Goal: Task Accomplishment & Management: Manage account settings

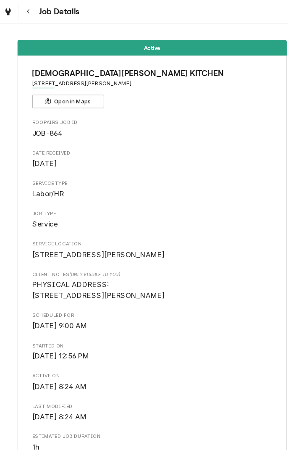
scroll to position [4, 0]
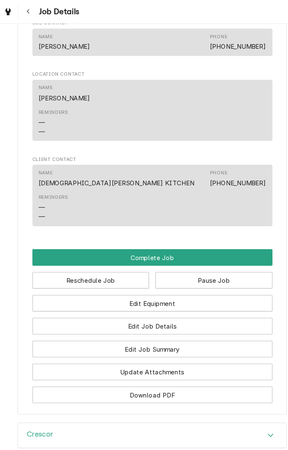
scroll to position [578, 0]
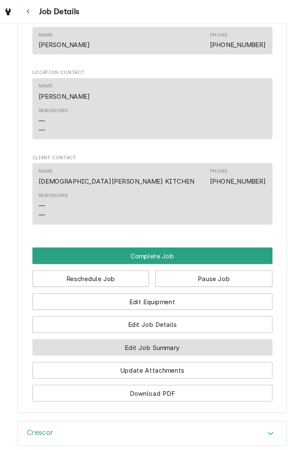
click at [217, 332] on button "Edit Job Summary" at bounding box center [144, 325] width 225 height 16
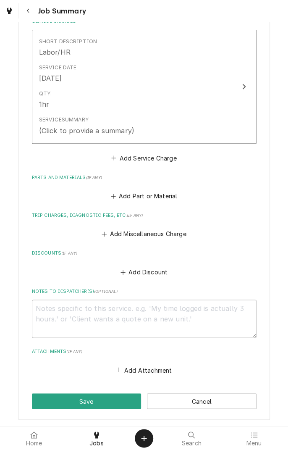
scroll to position [209, 0]
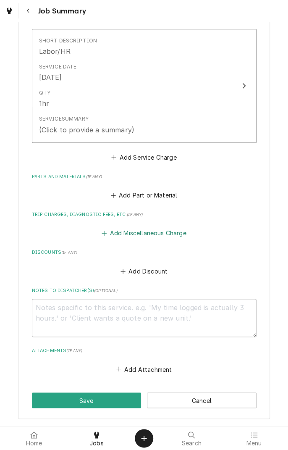
click at [169, 233] on button "Add Miscellaneous Charge" at bounding box center [143, 233] width 87 height 12
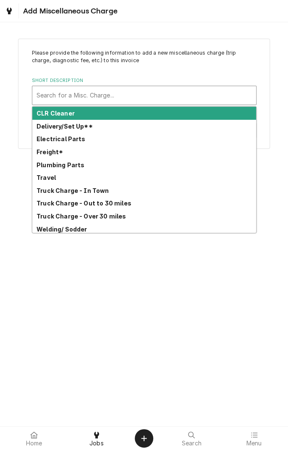
click at [53, 150] on strong "Freight*" at bounding box center [50, 151] width 26 height 7
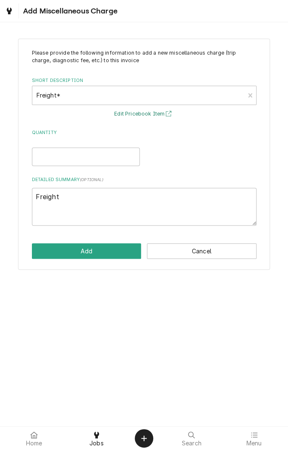
click at [153, 113] on button "Edit Pricebook Item" at bounding box center [144, 114] width 62 height 10
type textarea "x"
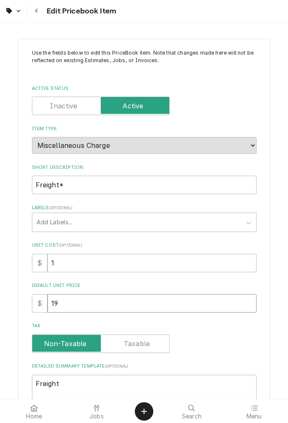
click at [81, 301] on input "19" at bounding box center [151, 303] width 209 height 18
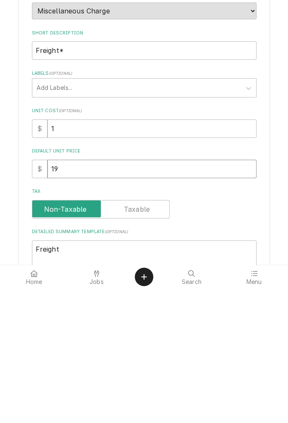
type textarea "x"
type input "1"
type textarea "x"
type input "16"
type textarea "x"
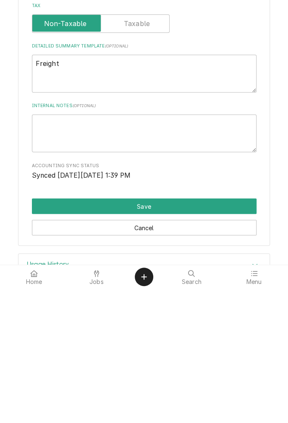
scroll to position [212, 0]
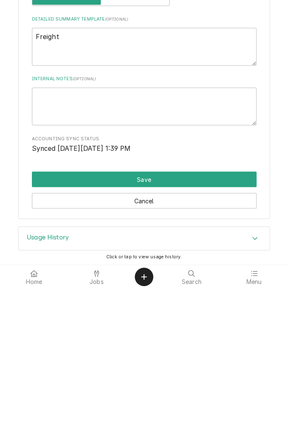
type input "16"
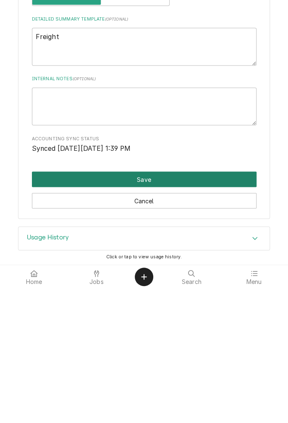
click at [153, 310] on button "Save" at bounding box center [144, 314] width 225 height 16
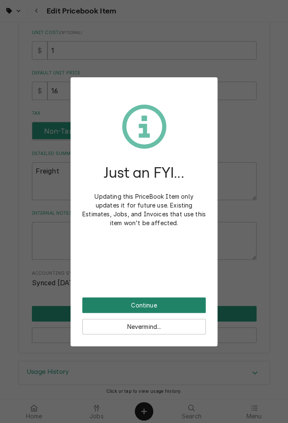
click at [156, 305] on button "Continue" at bounding box center [143, 305] width 123 height 16
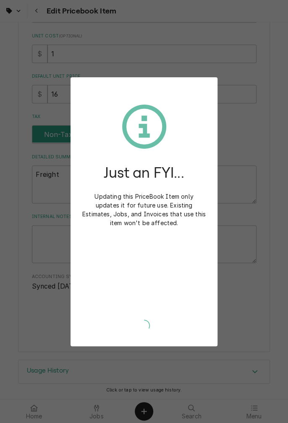
scroll to position [208, 0]
type textarea "x"
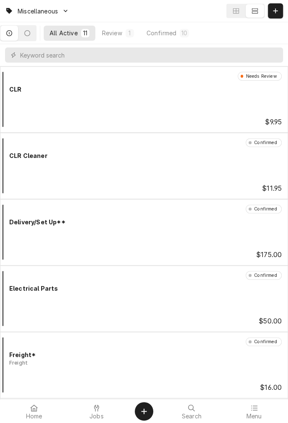
click at [101, 409] on div at bounding box center [97, 408] width 10 height 10
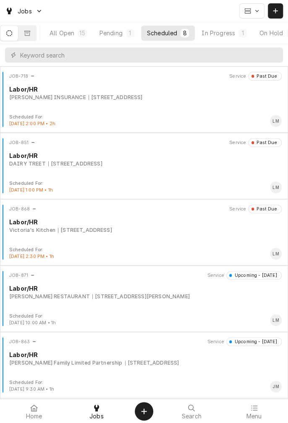
click at [235, 35] on div "In Progress" at bounding box center [219, 33] width 34 height 9
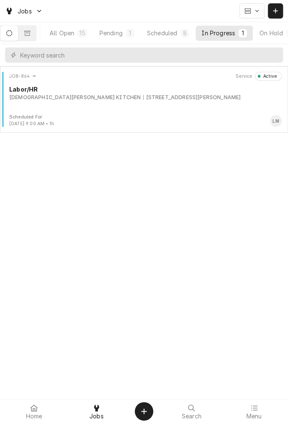
click at [117, 92] on div "Labor/HR" at bounding box center [145, 89] width 272 height 9
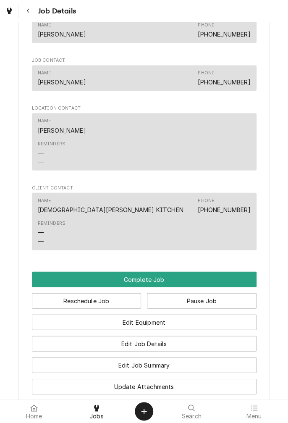
scroll to position [539, 0]
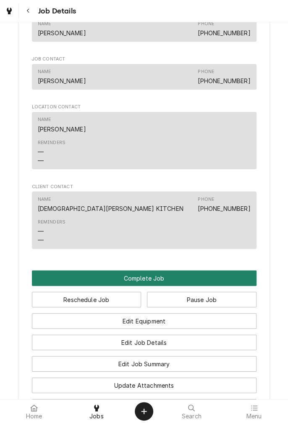
click at [158, 286] on button "Complete Job" at bounding box center [144, 278] width 225 height 16
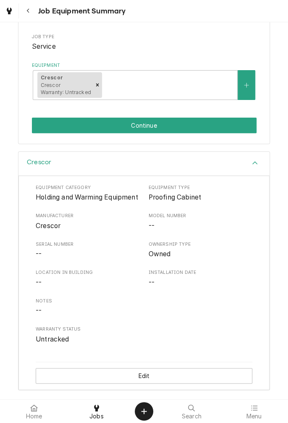
scroll to position [138, 0]
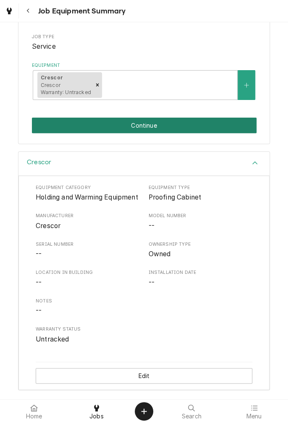
click at [160, 122] on button "Continue" at bounding box center [144, 126] width 225 height 16
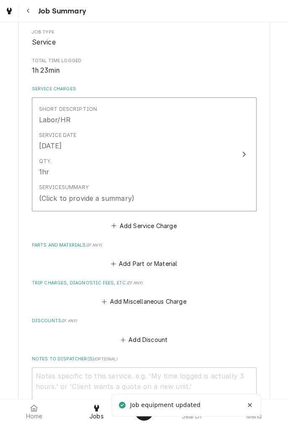
scroll to position [141, 0]
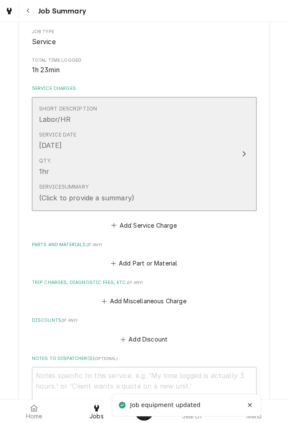
click at [248, 163] on button "Short Description Labor/HR Service Date Aug 27, 2025 Qty. 1hr Service Summary (…" at bounding box center [144, 154] width 225 height 114
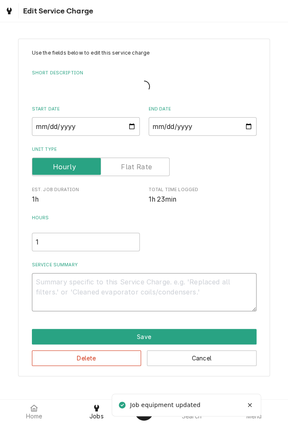
click at [163, 284] on textarea "Service Summary" at bounding box center [144, 292] width 225 height 38
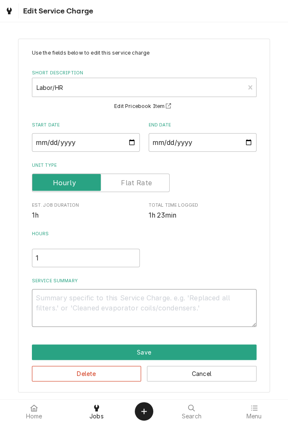
click at [128, 298] on textarea "Service Summary" at bounding box center [144, 308] width 225 height 38
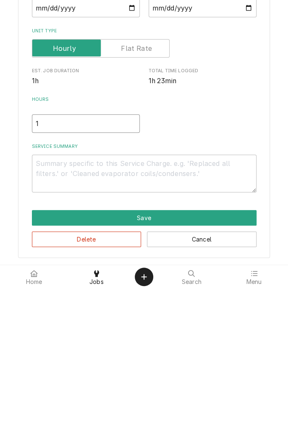
click at [55, 259] on input "1" at bounding box center [86, 258] width 108 height 18
type textarea "x"
type input "1.5"
type textarea "x"
type input "1.5"
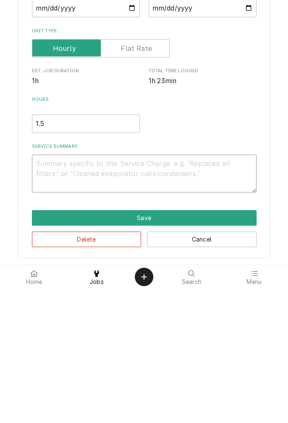
click at [151, 301] on textarea "Service Summary" at bounding box center [144, 308] width 225 height 38
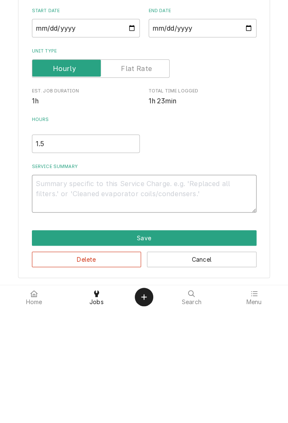
type textarea "x"
type textarea "H"
type textarea "x"
type textarea "Hu"
type textarea "x"
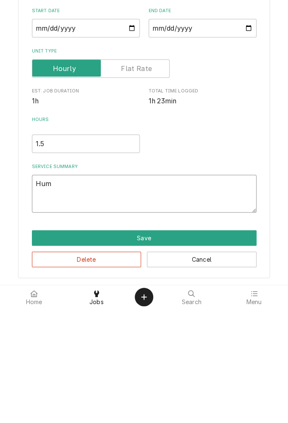
type textarea "Humi"
type textarea "x"
type textarea "Humidity"
type textarea "x"
type textarea "Humidity t"
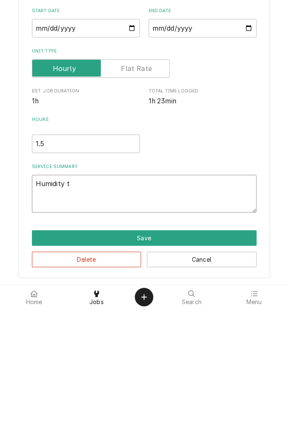
type textarea "x"
type textarea "Humidity th"
type textarea "x"
type textarea "Humidity the"
type textarea "x"
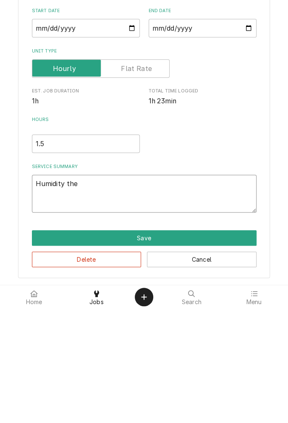
type textarea "Humidity ther"
type textarea "x"
type textarea "Humidity thermostat"
type textarea "x"
type textarea "Humidity thermostat f"
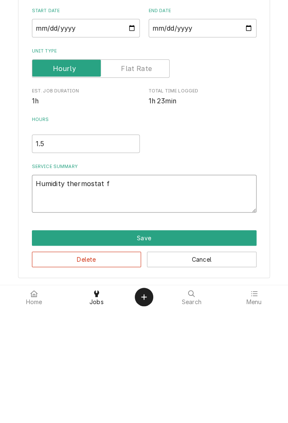
type textarea "x"
type textarea "Humidity thermostat fa"
type textarea "x"
type textarea "Humidity thermostat fai"
type textarea "x"
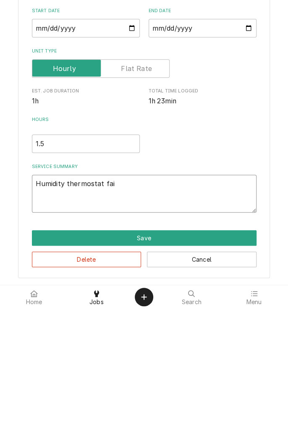
type textarea "Humidity thermostat fail"
type textarea "x"
type textarea "Humidity thermostat fails"
type textarea "x"
type textarea "Humidity thermostat fails"
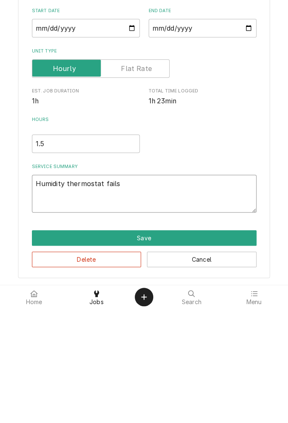
type textarea "x"
type textarea "Humidity thermostat fails t"
type textarea "x"
type textarea "Humidity thermostat fails to"
type textarea "x"
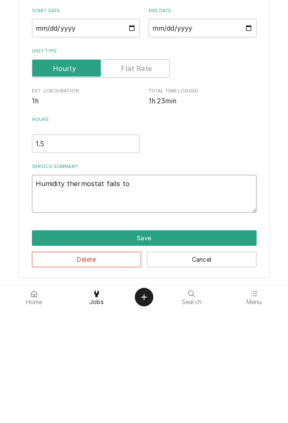
type textarea "Humidity thermostat fails to"
type textarea "x"
type textarea "Humidity thermostat fails to c"
type textarea "x"
type textarea "Humidity thermostat fails to cy"
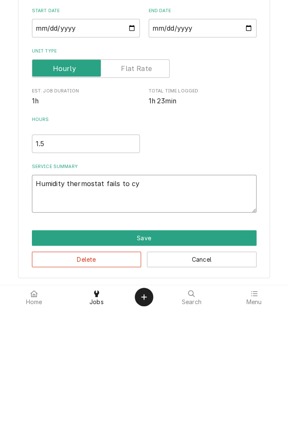
type textarea "x"
type textarea "Humidity thermostat fails to cyc"
type textarea "x"
type textarea "Humidity thermostat fails to cycl"
type textarea "x"
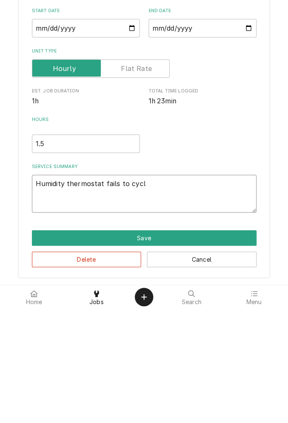
type textarea "Humidity thermostat fails to cycle"
type textarea "x"
type textarea "Humidity thermostat fails to cycle."
type textarea "x"
type textarea "Humidity thermostat fails to cycle."
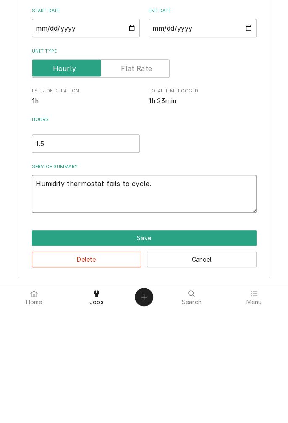
type textarea "x"
type textarea "Humidity thermostat fails to cycle. O"
type textarea "x"
type textarea "Humidity thermostat fails to cycle. Or"
type textarea "x"
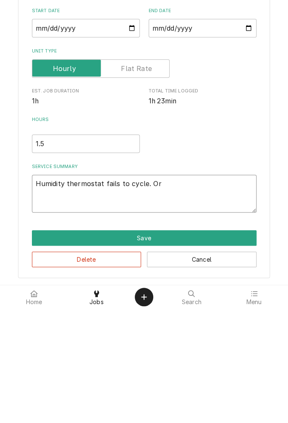
type textarea "Humidity thermostat fails to cycle. Ord"
type textarea "x"
type textarea "Humidity thermostat fails to cycle. Orde"
type textarea "x"
type textarea "Humidity thermostat fails to cycle. Order"
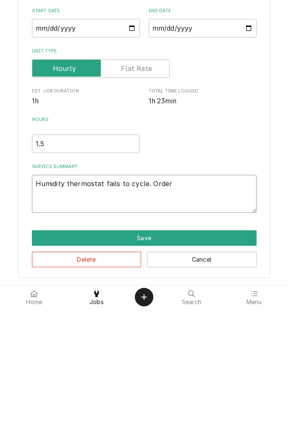
type textarea "x"
type textarea "Humidity thermostat fails to cycle. Ordere"
type textarea "x"
type textarea "Humidity thermostat fails to cycle. Ordered"
type textarea "x"
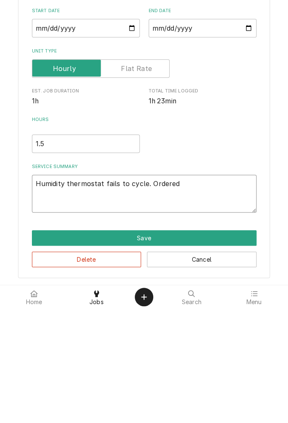
type textarea "Humidity thermostat fails to cycle. Ordered"
type textarea "x"
type textarea "Humidity thermostat fails to cycle. Ordered a"
type textarea "x"
type textarea "Humidity thermostat fails to cycle. Ordered an"
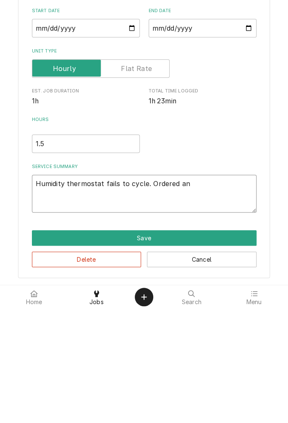
type textarea "x"
type textarea "Humidity thermostat fails to cycle. Ordered and"
type textarea "x"
type textarea "Humidity thermostat fails to cycle. Ordered and"
type textarea "x"
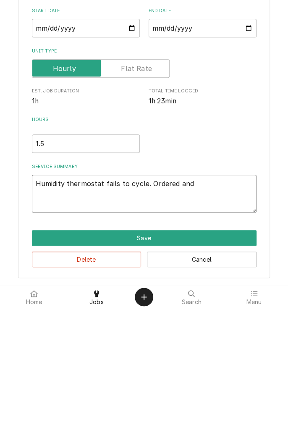
type textarea "Humidity thermostat fails to cycle. Ordered and r"
type textarea "x"
type textarea "Humidity thermostat fails to cycle. Ordered and re"
type textarea "x"
type textarea "Humidity thermostat fails to cycle. Ordered and rep"
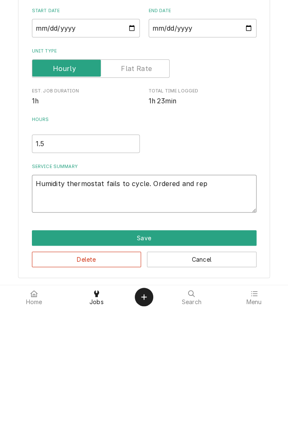
type textarea "x"
type textarea "Humidity thermostat fails to cycle. Ordered and repl"
type textarea "x"
type textarea "Humidity thermostat fails to cycle. Ordered and repla"
type textarea "x"
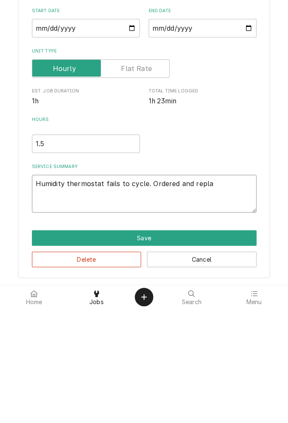
type textarea "Humidity thermostat fails to cycle. Ordered and replac"
type textarea "x"
type textarea "Humidity thermostat fails to cycle. Ordered and replace"
type textarea "x"
type textarea "Humidity thermostat fails to cycle. Ordered and replaced"
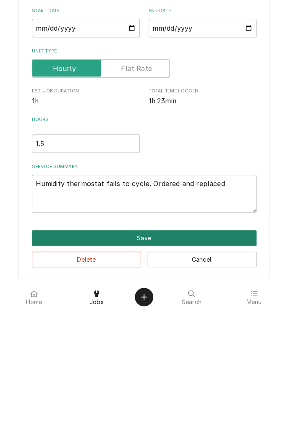
click at [147, 353] on button "Save" at bounding box center [144, 352] width 225 height 16
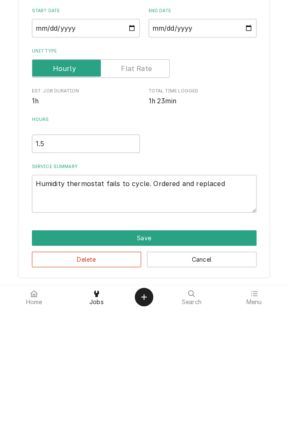
type textarea "x"
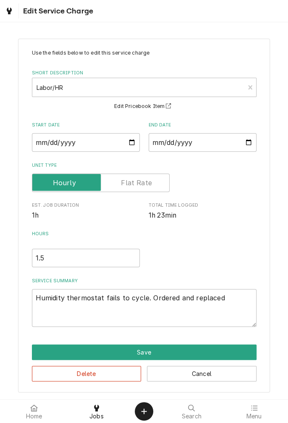
scroll to position [141, 0]
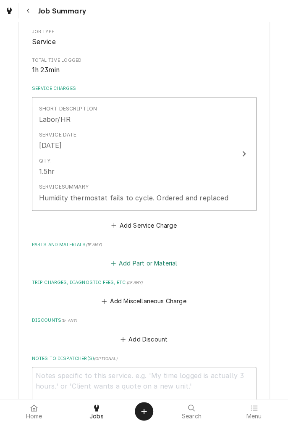
click at [148, 261] on button "Add Part or Material" at bounding box center [143, 263] width 69 height 12
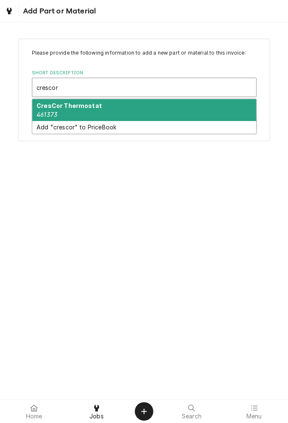
click at [86, 108] on strong "CresCor Thermostat" at bounding box center [69, 105] width 65 height 7
type input "crescor"
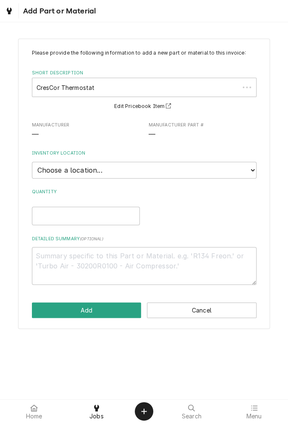
type textarea "x"
click at [251, 170] on select "Choose a location... Gino's Truck Jason's Truck Skips Service Warehouse" at bounding box center [144, 170] width 225 height 17
select select "171"
click at [32, 162] on select "Choose a location... Gino's Truck Jason's Truck Skips Service Warehouse" at bounding box center [144, 170] width 225 height 17
click at [107, 215] on input "Quantity" at bounding box center [86, 216] width 108 height 18
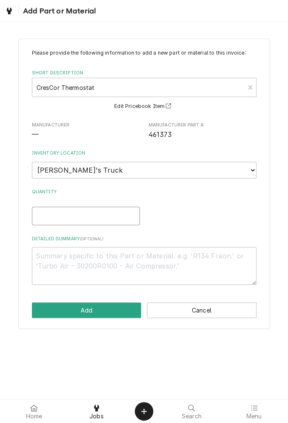
type textarea "x"
type input "1"
type textarea "x"
type input "1"
click at [125, 265] on textarea "Detailed Summary ( optional )" at bounding box center [144, 266] width 225 height 38
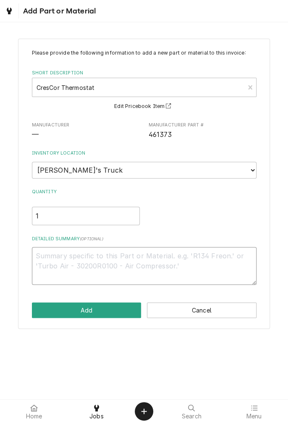
type textarea "x"
type textarea "T"
type textarea "x"
type textarea "Th"
type textarea "x"
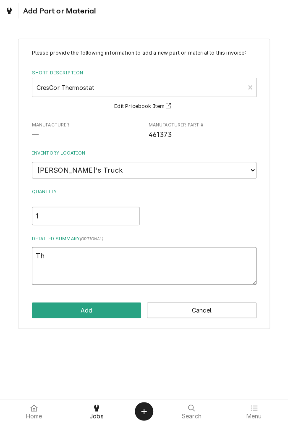
type textarea "The"
type textarea "x"
type textarea "Ther"
type textarea "x"
type textarea "Thermostat"
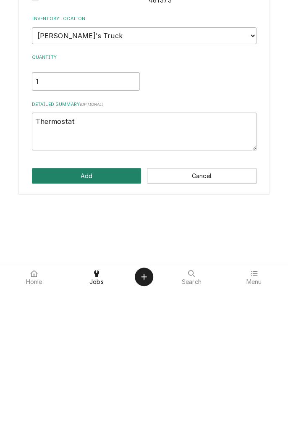
click at [106, 309] on button "Add" at bounding box center [87, 310] width 110 height 16
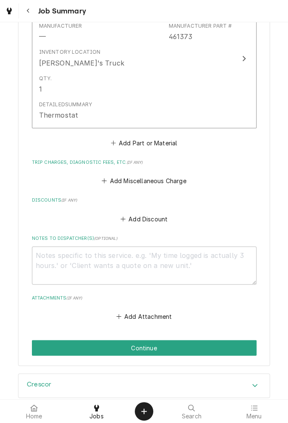
scroll to position [410, 0]
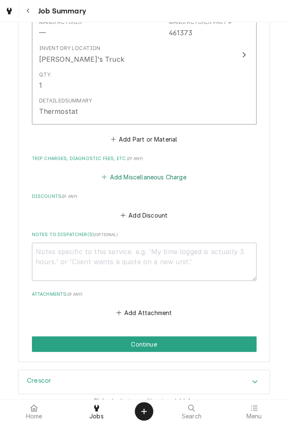
click at [152, 180] on button "Add Miscellaneous Charge" at bounding box center [143, 177] width 87 height 12
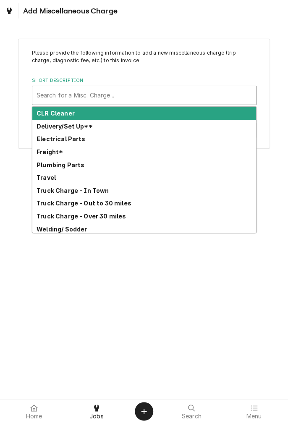
click at [52, 152] on strong "Freight*" at bounding box center [50, 151] width 26 height 7
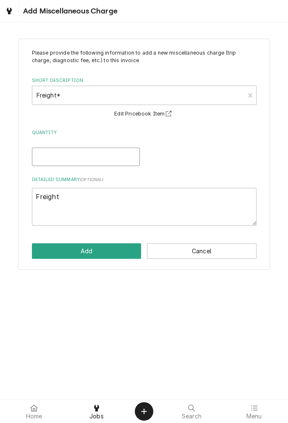
click at [85, 159] on input "Quantity" at bounding box center [86, 156] width 108 height 18
type textarea "x"
type input "1"
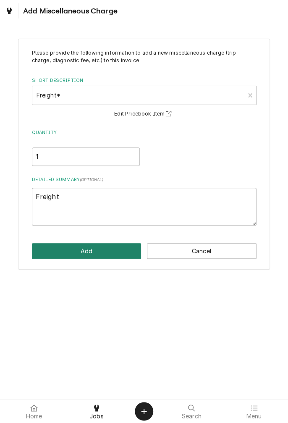
click at [101, 253] on button "Add" at bounding box center [87, 251] width 110 height 16
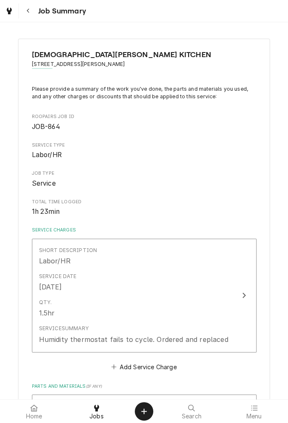
scroll to position [410, 0]
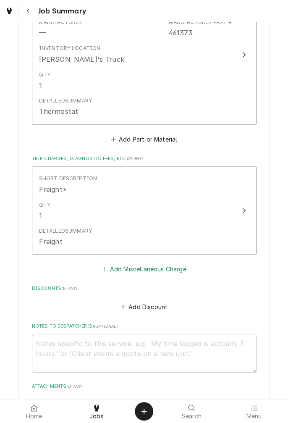
click at [146, 274] on button "Add Miscellaneous Charge" at bounding box center [143, 268] width 87 height 12
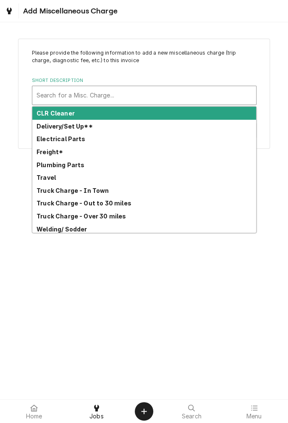
click at [98, 191] on strong "Truck Charge - In Town" at bounding box center [73, 190] width 73 height 7
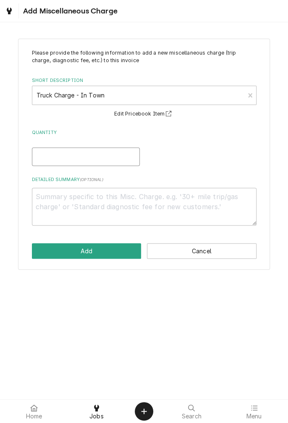
click at [80, 160] on input "Quantity" at bounding box center [86, 156] width 108 height 18
type textarea "x"
type input "1"
type textarea "x"
type input "1"
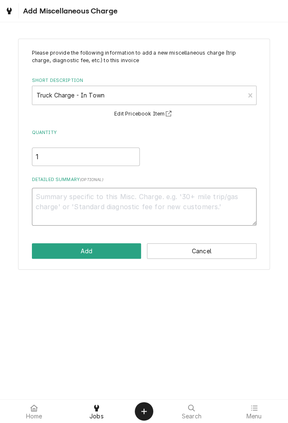
click at [151, 199] on textarea "Detailed Summary ( optional )" at bounding box center [144, 207] width 225 height 38
type textarea "x"
type textarea "T"
type textarea "x"
type textarea "Tr"
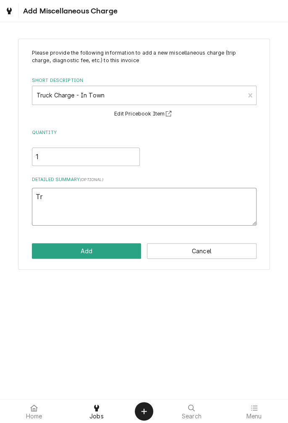
type textarea "x"
type textarea "Tru"
type textarea "x"
type textarea "Truc"
type textarea "x"
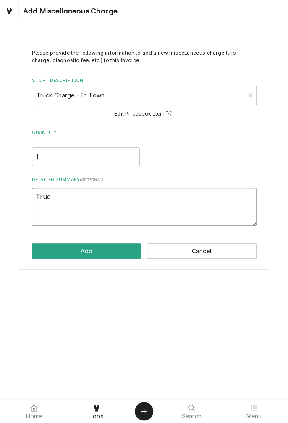
type textarea "Truck"
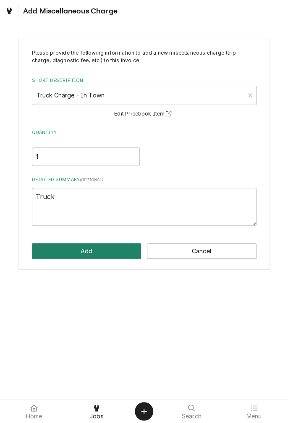
click at [110, 249] on button "Add" at bounding box center [87, 251] width 110 height 16
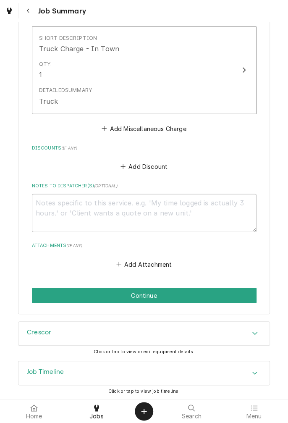
scroll to position [642, 0]
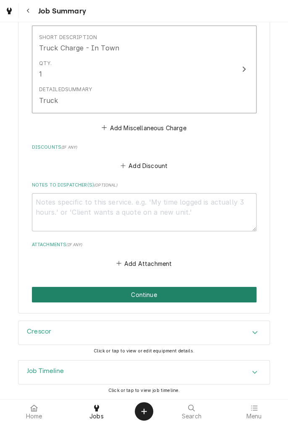
click at [199, 291] on button "Continue" at bounding box center [144, 295] width 225 height 16
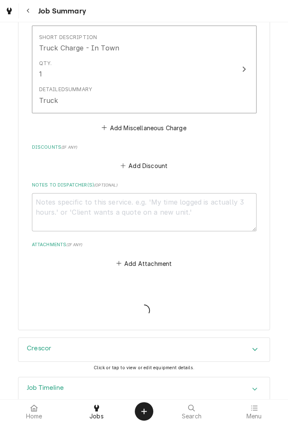
type textarea "x"
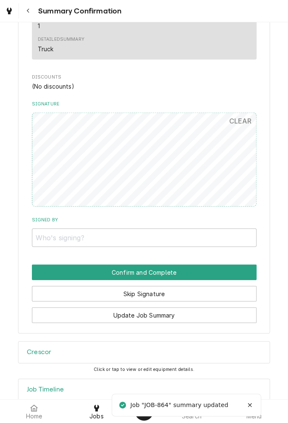
scroll to position [612, 0]
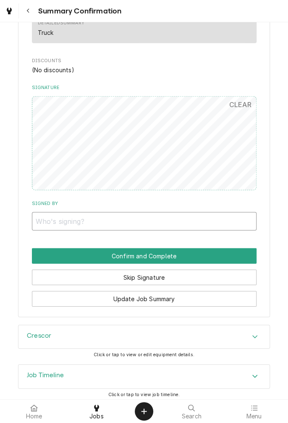
click at [86, 218] on input "Signed By" at bounding box center [144, 221] width 225 height 18
type input "KH"
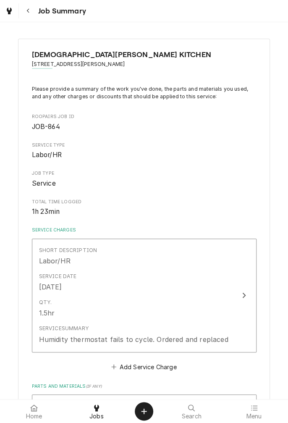
scroll to position [410, 0]
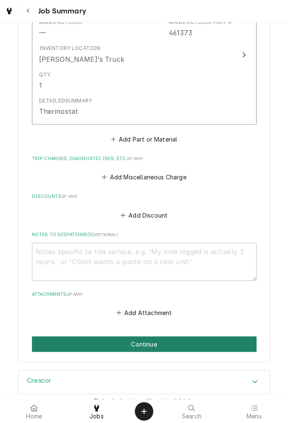
click at [97, 340] on button "Continue" at bounding box center [144, 344] width 225 height 16
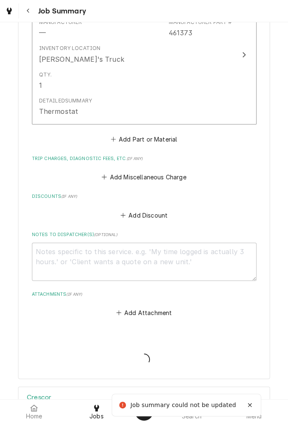
type textarea "x"
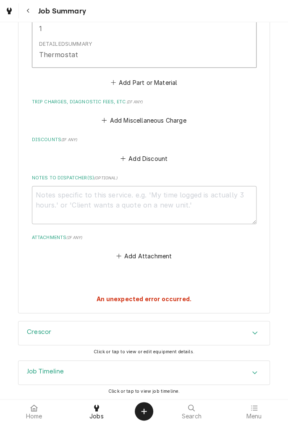
click at [28, 12] on icon "Navigate back" at bounding box center [28, 11] width 4 height 6
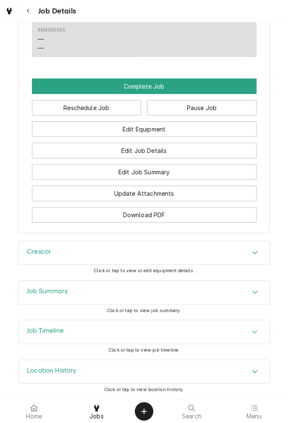
scroll to position [825, 0]
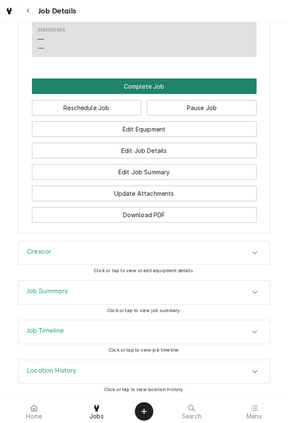
click at [212, 91] on button "Complete Job" at bounding box center [144, 87] width 225 height 16
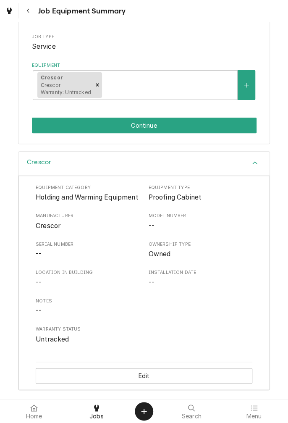
scroll to position [138, 0]
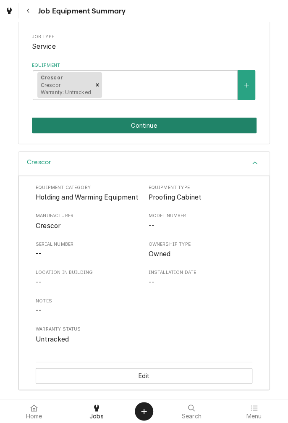
click at [178, 118] on button "Continue" at bounding box center [144, 126] width 225 height 16
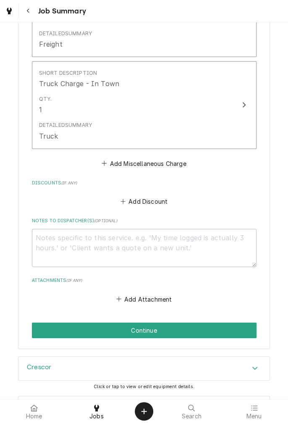
scroll to position [642, 0]
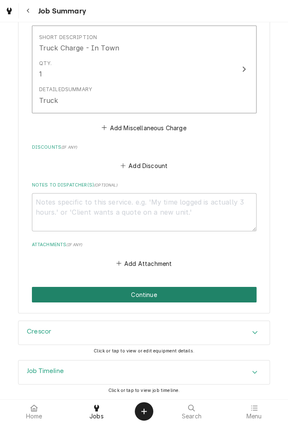
click at [172, 298] on button "Continue" at bounding box center [144, 295] width 225 height 16
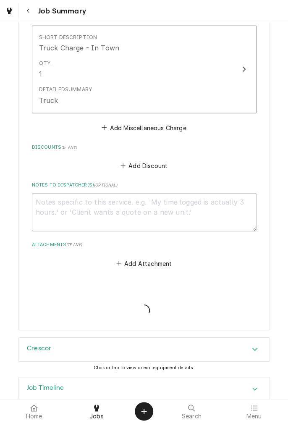
type textarea "x"
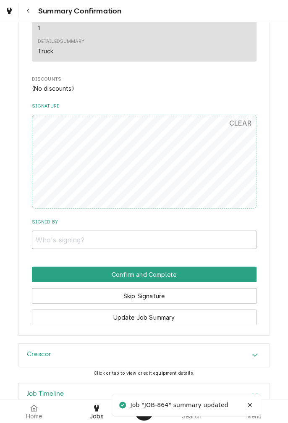
scroll to position [615, 0]
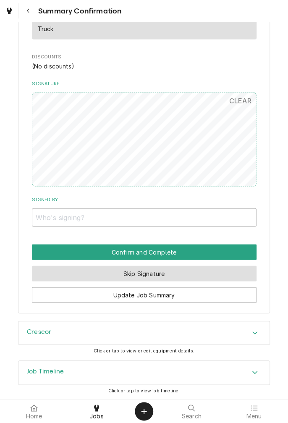
click at [173, 271] on button "Skip Signature" at bounding box center [144, 274] width 225 height 16
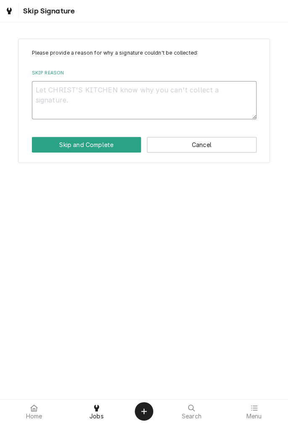
click at [144, 90] on textarea "Skip Reason" at bounding box center [144, 100] width 225 height 38
type textarea "x"
type textarea "S"
type textarea "x"
type textarea "Sy"
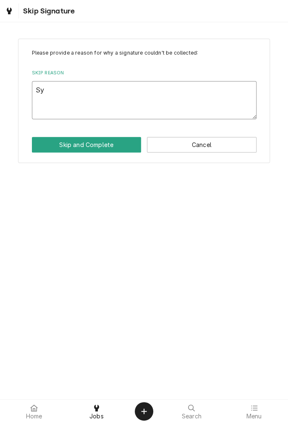
type textarea "x"
type textarea "Sys"
type textarea "x"
type textarea "Syst"
type textarea "x"
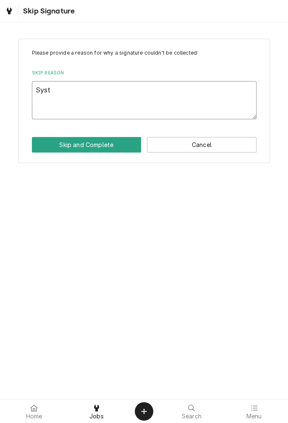
type textarea "Syste"
type textarea "x"
type textarea "System"
type textarea "x"
type textarea "System"
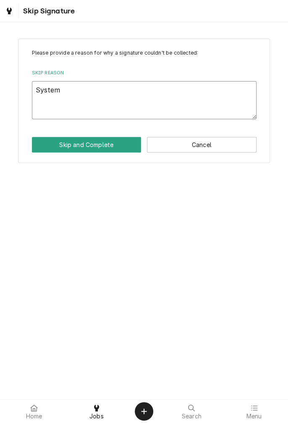
type textarea "x"
type textarea "System e"
type textarea "x"
type textarea "System er"
type textarea "x"
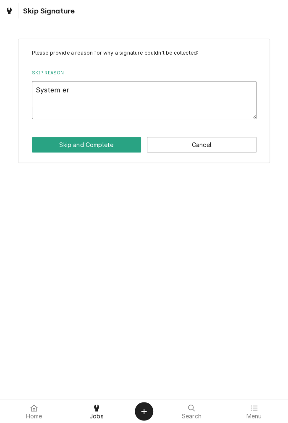
type textarea "System err"
type textarea "x"
type textarea "System erro"
type textarea "x"
type textarea "System error"
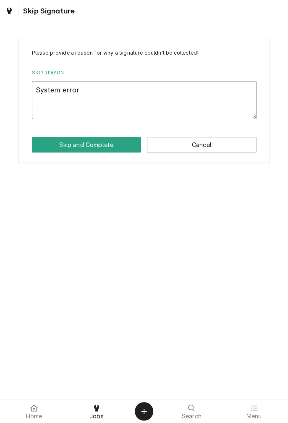
type textarea "x"
type textarea "System error"
type textarea "x"
type textarea "System error"
type textarea "x"
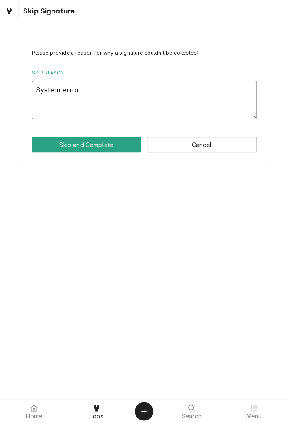
type textarea "System errore"
type textarea "x"
type textarea "System errored"
type textarea "x"
type textarea "System errored"
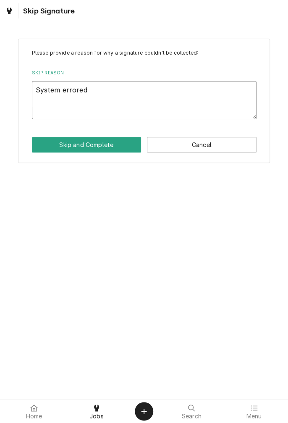
type textarea "x"
type textarea "System errored w"
type textarea "x"
type textarea "System errored wi"
type textarea "x"
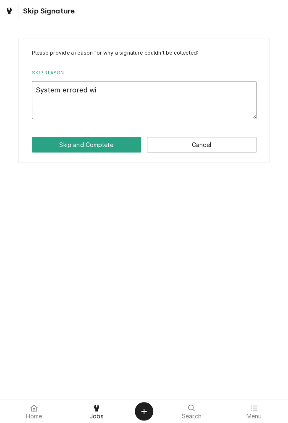
type textarea "System errored wit"
type textarea "x"
type textarea "System errored with"
type textarea "x"
type textarea "System errored with"
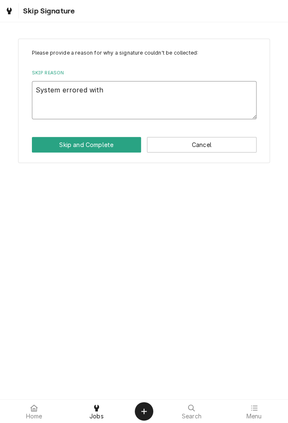
type textarea "x"
type textarea "System errored with r"
type textarea "x"
type textarea "System errored with ro"
type textarea "x"
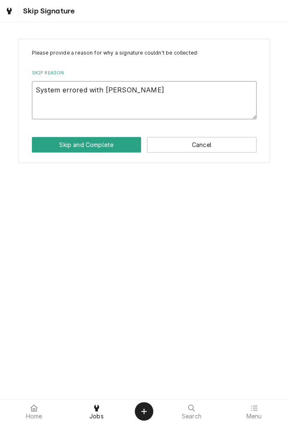
type textarea "System errored with roo"
type textarea "x"
type textarea "System errored with roop"
type textarea "x"
type textarea "System errored with roope"
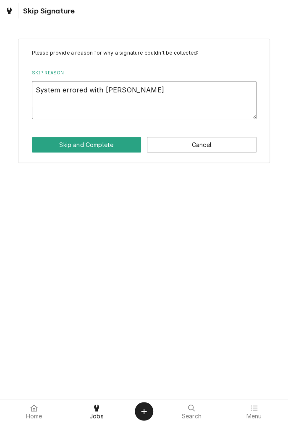
type textarea "x"
type textarea "System errored with rooper"
type textarea "x"
type textarea "System errored with roope"
type textarea "x"
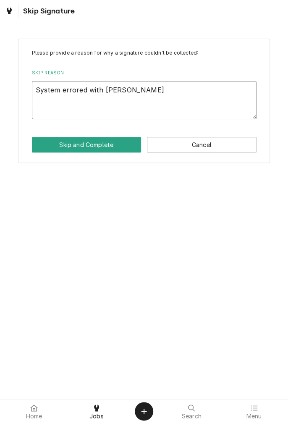
type textarea "System errored with roop"
type textarea "x"
type textarea "System errored with roopa"
type textarea "x"
type textarea "System errored with roopai"
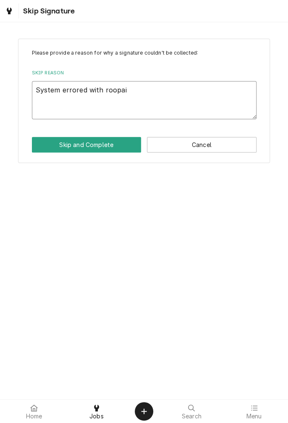
type textarea "x"
type textarea "System errored with roopair"
type textarea "x"
type textarea "System errored with roopairs"
type textarea "x"
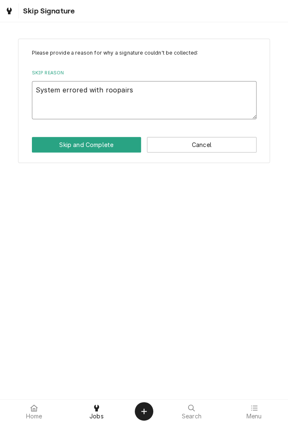
type textarea "System errored with roopairs"
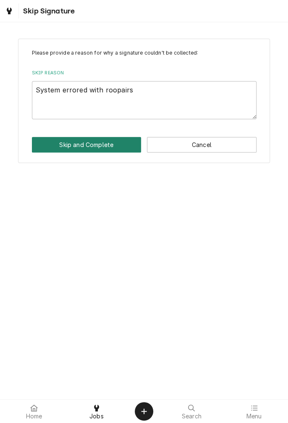
click at [94, 145] on button "Skip and Complete" at bounding box center [87, 145] width 110 height 16
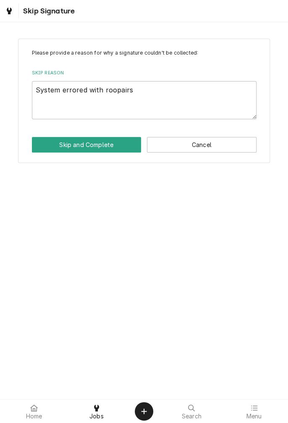
type textarea "x"
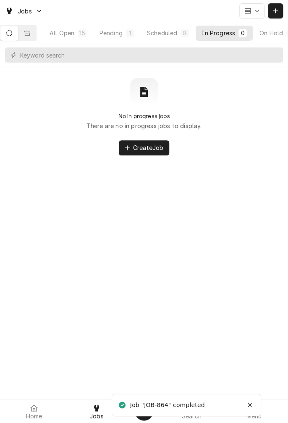
click at [175, 32] on div "Scheduled" at bounding box center [162, 33] width 30 height 9
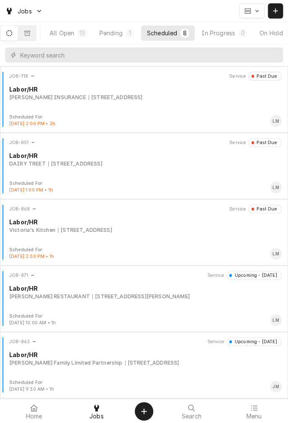
click at [111, 301] on div "JOB-871 Service Upcoming - [DATE] Labor/[PERSON_NAME] RESTAURANT [STREET_ADDRES…" at bounding box center [143, 292] width 281 height 42
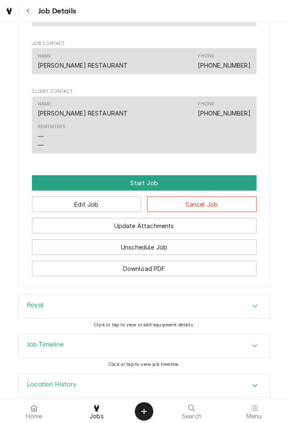
scroll to position [511, 0]
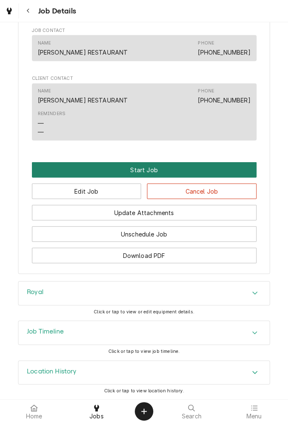
click at [145, 171] on button "Start Job" at bounding box center [144, 170] width 225 height 16
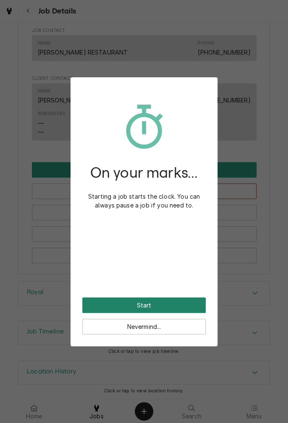
click at [151, 309] on button "Start" at bounding box center [143, 305] width 123 height 16
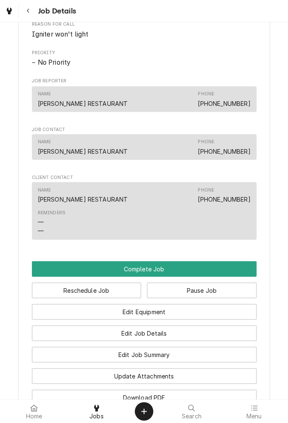
scroll to position [444, 0]
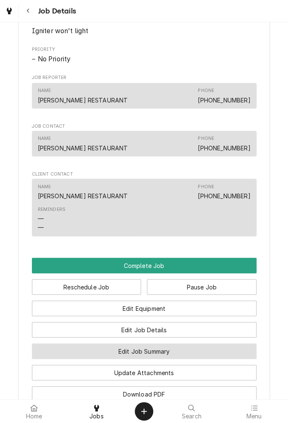
click at [194, 347] on button "Edit Job Summary" at bounding box center [144, 351] width 225 height 16
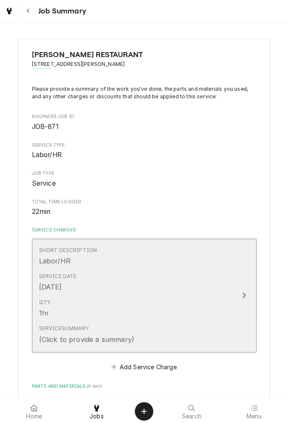
click at [155, 335] on div "Service Summary (Click to provide a summary)" at bounding box center [135, 334] width 193 height 26
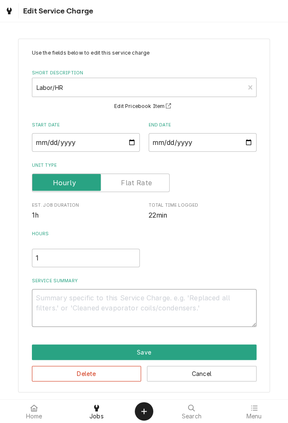
click at [157, 297] on textarea "Service Summary" at bounding box center [144, 308] width 225 height 38
type textarea "x"
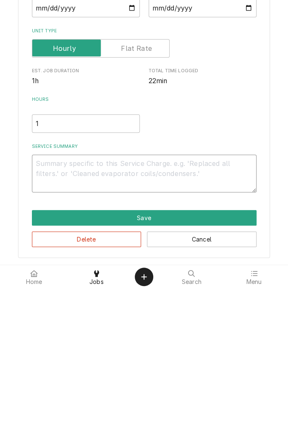
type textarea "8"
type textarea "x"
type textarea "8/"
type textarea "x"
type textarea "8/2"
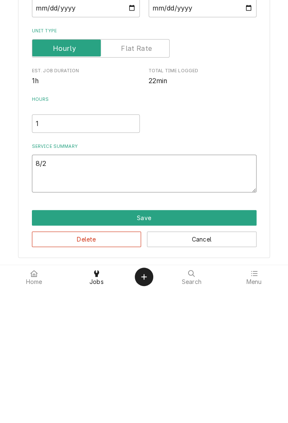
type textarea "x"
type textarea "8/27"
type textarea "x"
type textarea "8/27/"
type textarea "x"
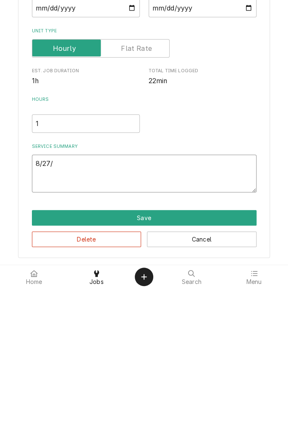
type textarea "8/27/2"
type textarea "x"
type textarea "8/27/25"
type textarea "x"
type textarea "8/27/25"
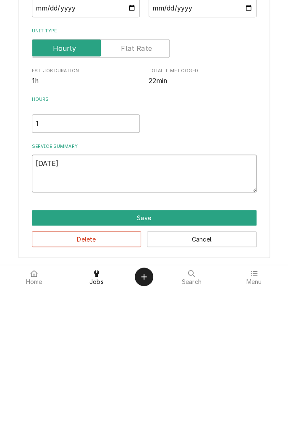
type textarea "x"
type textarea "8/27/25 d"
type textarea "x"
type textarea "8/27/25 di"
type textarea "x"
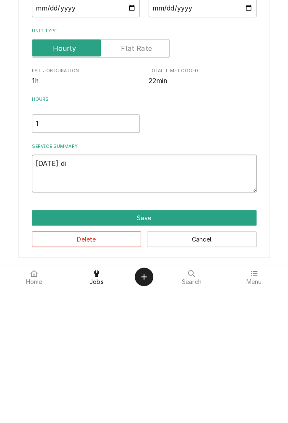
type textarea "8/27/25 dia"
type textarea "x"
type textarea "8/27/25 diag"
type textarea "x"
type textarea "8/27/25 diagn"
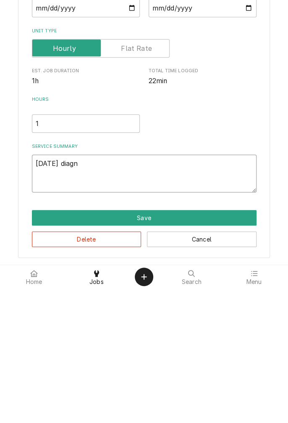
type textarea "x"
type textarea "8/27/25 diagnosed"
type textarea "x"
type textarea "8/27/25 diagnosed r"
type textarea "x"
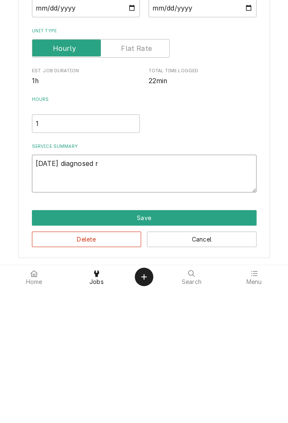
type textarea "8/27/25 diagnosed ro"
type textarea "x"
type textarea "8/27/25 diagnosed roy"
type textarea "x"
type textarea "8/27/25 diagnosed roya"
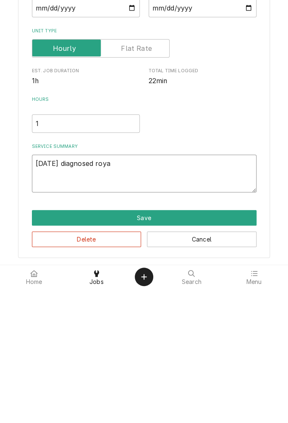
type textarea "x"
type textarea "8/27/25 diagnosed royal"
type textarea "x"
type textarea "8/27/25 diagnosed royal"
type textarea "x"
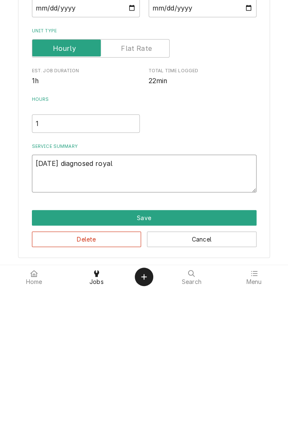
type textarea "8/27/25 diagnosed royal o"
type textarea "x"
type textarea "8/27/25 diagnosed royal ov"
type textarea "x"
type textarea "8/27/25 diagnosed royal ove"
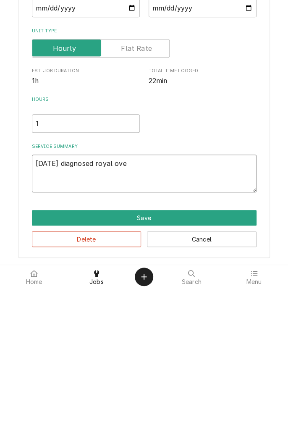
type textarea "x"
type textarea "8/27/25 diagnosed royal oven"
type textarea "x"
type textarea "8/27/25 diagnosed royal oven."
type textarea "x"
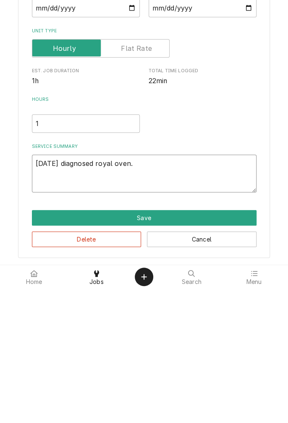
type textarea "8/27/25 diagnosed royal oven."
type textarea "x"
type textarea "8/27/25 diagnosed royal oven. U"
type textarea "x"
type textarea "8/27/25 diagnosed royal oven. Un"
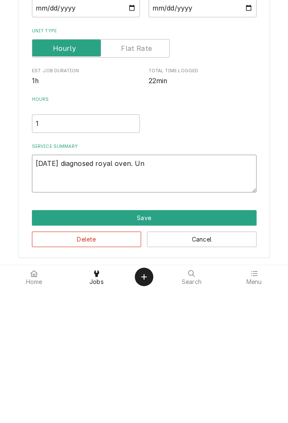
type textarea "x"
type textarea "8/27/25 diagnosed royal oven. Uni"
type textarea "x"
type textarea "8/27/25 diagnosed royal oven. Unit"
type textarea "x"
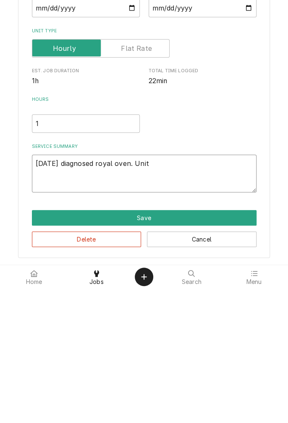
type textarea "8/27/25 diagnosed royal oven. Unit"
type textarea "x"
type textarea "8/27/25 diagnosed royal oven. Unit i"
type textarea "x"
type textarea "8/27/25 diagnosed royal oven. Unit is"
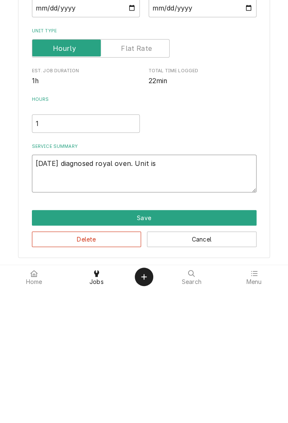
type textarea "x"
type textarea "8/27/25 diagnosed royal oven. Unit is"
type textarea "x"
type textarea "8/27/25 diagnosed royal oven. Unit is i"
type textarea "x"
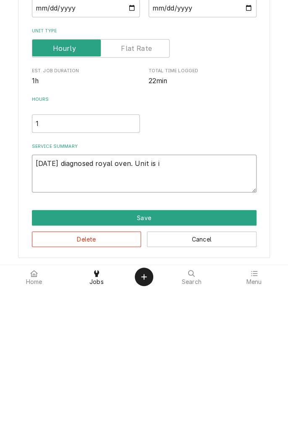
type textarea "8/27/25 diagnosed royal oven. Unit is is"
type textarea "x"
type textarea "8/27/25 diagnosed royal oven. Unit is is"
type textarea "x"
type textarea "8/27/25 diagnosed royal oven. Unit is is u"
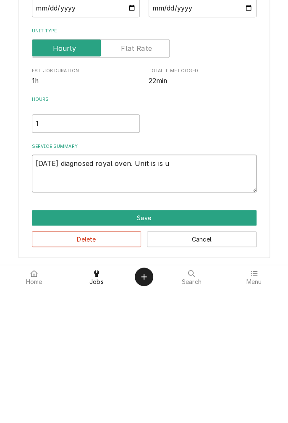
type textarea "x"
type textarea "8/27/25 diagnosed royal oven. Unit is is us"
type textarea "x"
type textarea "8/27/25 diagnosed royal oven. Unit is is use"
type textarea "x"
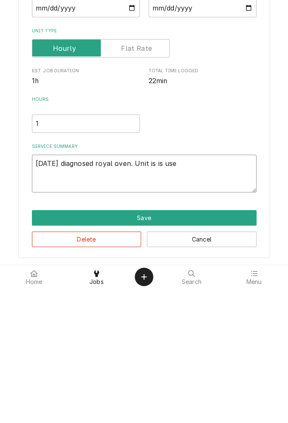
type textarea "8/27/25 diagnosed royal oven. Unit is is use"
type textarea "x"
type textarea "8/27/25 diagnosed royal oven. Unit is is use a"
type textarea "x"
type textarea "8/27/25 diagnosed royal oven. Unit is is use an"
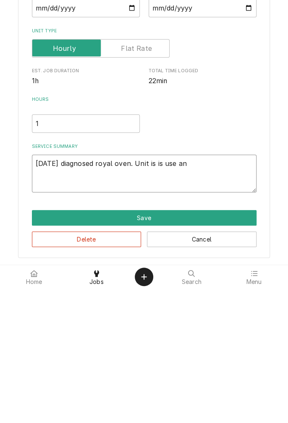
type textarea "x"
type textarea "8/27/25 diagnosed royal oven. Unit is is use and"
type textarea "x"
type textarea "8/27/25 diagnosed royal oven. Unit is is use and"
type textarea "x"
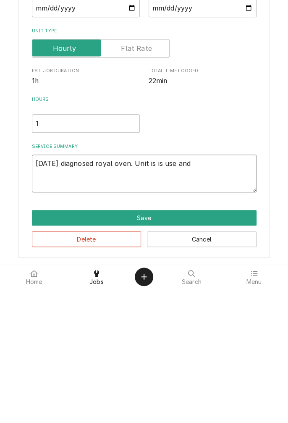
type textarea "8/27/25 diagnosed royal oven. Unit is is use and o"
type textarea "x"
type textarea "8/27/25 diagnosed royal oven. Unit is is use and op"
type textarea "x"
type textarea "8/27/25 diagnosed royal oven. Unit is is use and operating"
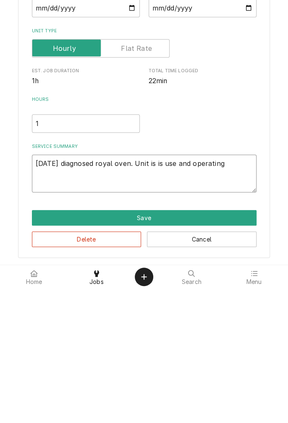
type textarea "x"
type textarea "8/27/25 diagnosed royal oven. Unit is is use and operating normally"
type textarea "x"
type textarea "8/27/25 diagnosed royal oven. Unit is is use and operating normally."
type textarea "x"
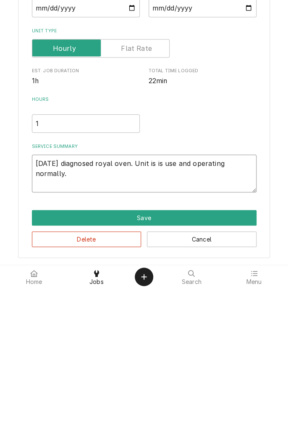
type textarea "8/27/25 diagnosed royal oven. Unit is is use and operating normally."
type textarea "x"
type textarea "8/27/25 diagnosed royal oven. Unit is is use and operating normally. R"
type textarea "x"
type textarea "8/27/25 diagnosed royal oven. Unit is is use and operating normally. Re"
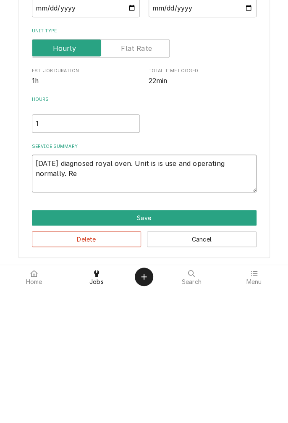
type textarea "x"
type textarea "8/27/25 diagnosed royal oven. Unit is is use and operating normally. Rec"
type textarea "x"
type textarea "8/27/25 diagnosed royal oven. Unit is is use and operating normally. Reco"
type textarea "x"
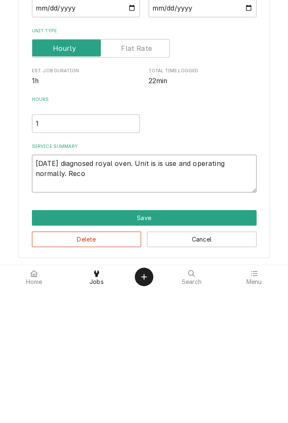
type textarea "8/27/25 diagnosed royal oven. Unit is is use and operating normally. Recommend"
type textarea "x"
type textarea "8/27/25 diagnosed royal oven. Unit is is use and operating normally. Recommend r"
type textarea "x"
type textarea "8/27/25 diagnosed royal oven. Unit is is use and operating normally. Recommend …"
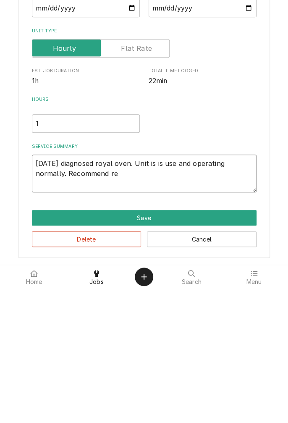
type textarea "x"
type textarea "8/27/25 diagnosed royal oven. Unit is is use and operating normally. Recommend …"
type textarea "x"
type textarea "8/27/25 diagnosed royal oven. Unit is is use and operating normally. Recommend …"
type textarea "x"
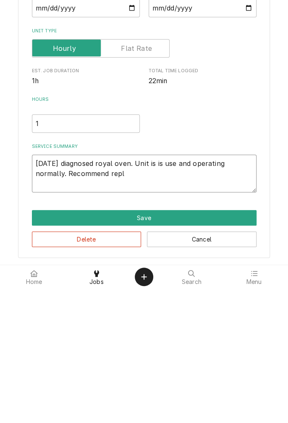
type textarea "8/27/25 diagnosed royal oven. Unit is is use and operating normally. Recommend …"
type textarea "x"
type textarea "8/27/25 diagnosed royal oven. Unit is is use and operating normally. Recommend …"
type textarea "x"
type textarea "8/27/25 diagnosed royal oven. Unit is is use and operating normally. Recommend …"
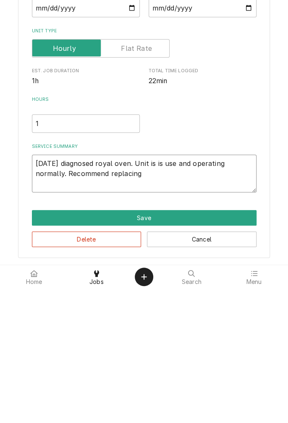
type textarea "x"
type textarea "8/27/25 diagnosed royal oven. Unit is is use and operating normally. Recommend …"
type textarea "x"
type textarea "8/27/25 diagnosed royal oven. Unit is is use and operating normally. Recommend …"
type textarea "x"
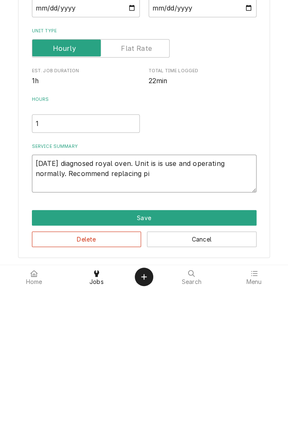
type textarea "8/27/25 diagnosed royal oven. Unit is is use and operating normally. Recommend …"
type textarea "x"
type textarea "8/27/25 diagnosed royal oven. Unit is is use and operating normally. Recommend …"
type textarea "x"
type textarea "8/27/25 diagnosed royal oven. Unit is is use and operating normally. Recommend …"
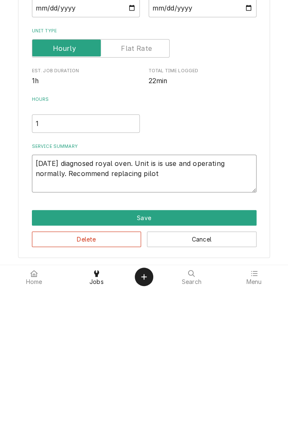
type textarea "x"
type textarea "8/27/25 diagnosed royal oven. Unit is is use and operating normally. Recommend …"
type textarea "x"
type textarea "8/27/25 diagnosed royal oven. Unit is is use and operating normally. Recommend …"
type textarea "x"
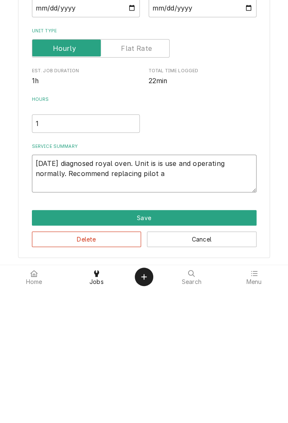
type textarea "8/27/25 diagnosed royal oven. Unit is is use and operating normally. Recommend …"
type textarea "x"
type textarea "8/27/25 diagnosed royal oven. Unit is is use and operating normally. Recommend …"
type textarea "x"
type textarea "8/27/25 diagnosed royal oven. Unit is is use and operating normally. Recommend …"
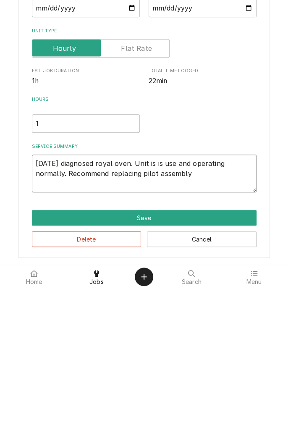
type textarea "x"
type textarea "8/27/25 diagnosed royal oven. Unit is is use and operating normally. Recommend …"
type textarea "x"
type textarea "8/27/25 diagnosed royal oven. Unit is is use and operating normally. Recommend …"
type textarea "x"
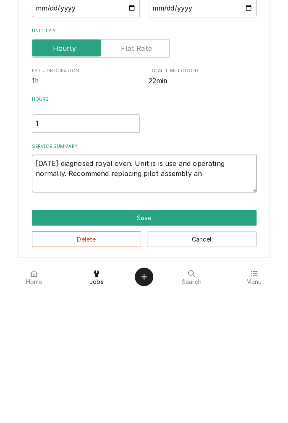
type textarea "8/27/25 diagnosed royal oven. Unit is is use and operating normally. Recommend …"
type textarea "x"
type textarea "8/27/25 diagnosed royal oven. Unit is is use and operating normally. Recommend …"
type textarea "x"
type textarea "8/27/25 diagnosed royal oven. Unit is is use and operating normally. Recommend …"
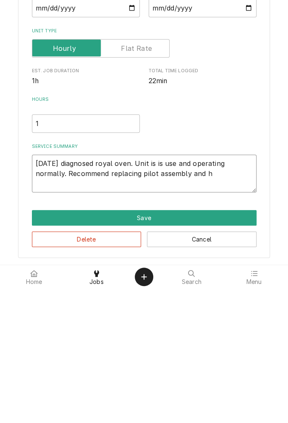
type textarea "x"
type textarea "8/27/25 diagnosed royal oven. Unit is is use and operating normally. Recommend …"
type textarea "x"
type textarea "8/27/25 diagnosed royal oven. Unit is is use and operating normally. Recommend …"
type textarea "x"
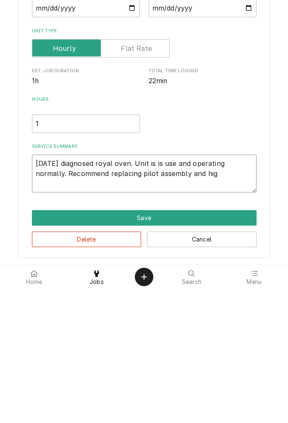
type textarea "8/27/25 diagnosed royal oven. Unit is is use and operating normally. Recommend …"
type textarea "x"
type textarea "8/27/25 diagnosed royal oven. Unit is is use and operating normally. Recommend …"
type textarea "x"
type textarea "8/27/25 diagnosed royal oven. Unit is is use and operating normally. Recommend …"
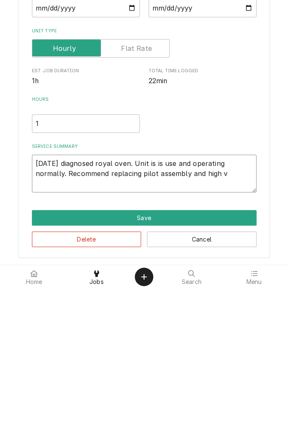
type textarea "x"
type textarea "8/27/25 diagnosed royal oven. Unit is is use and operating normally. Recommend …"
type textarea "x"
type textarea "8/27/25 diagnosed royal oven. Unit is is use and operating normally. Recommend …"
type textarea "x"
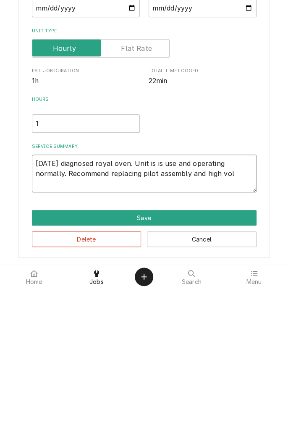
type textarea "8/27/25 diagnosed royal oven. Unit is is use and operating normally. Recommend …"
type textarea "x"
type textarea "8/27/25 diagnosed royal oven. Unit is is use and operating normally. Recommend …"
type textarea "x"
type textarea "8/27/25 diagnosed royal oven. Unit is is use and operating normally. Recommend …"
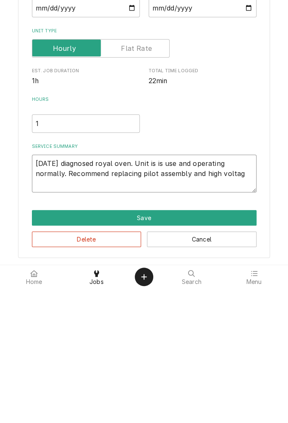
type textarea "x"
type textarea "8/27/25 diagnosed royal oven. Unit is is use and operating normally. Recommend …"
type textarea "x"
type textarea "8/27/25 diagnosed royal oven. Unit is is use and operating normally. Recommend …"
type textarea "x"
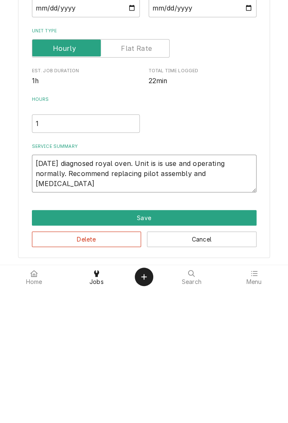
type textarea "8/27/25 diagnosed royal oven. Unit is is use and operating normally. Recommend …"
type textarea "x"
type textarea "8/27/25 diagnosed royal oven. Unit is is use and operating normally. Recommend …"
type textarea "x"
type textarea "8/27/25 diagnosed royal oven. Unit is is use and operating normally. Recommend …"
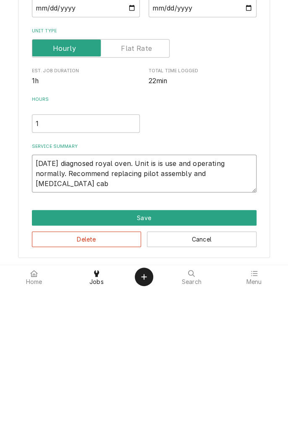
type textarea "x"
type textarea "8/27/25 diagnosed royal oven. Unit is is use and operating normally. Recommend …"
type textarea "x"
type textarea "8/27/25 diagnosed royal oven. Unit is is use and operating normally. Recommend …"
type textarea "x"
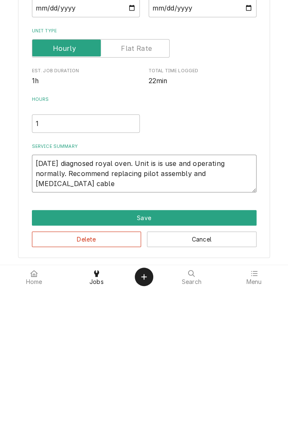
type textarea "8/27/25 diagnosed royal oven. Unit is is use and operating normally. Recommend …"
type textarea "x"
type textarea "8/27/25 diagnosed royal oven. Unit is is use and operating normally. Recommend …"
type textarea "x"
type textarea "8/27/25 diagnosed royal oven. Unit is is use and operating normally. Recommend …"
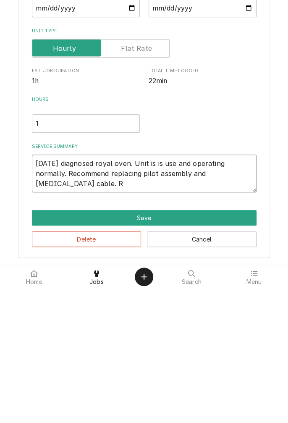
type textarea "x"
type textarea "8/27/25 diagnosed royal oven. Unit is is use and operating normally. Recommend …"
type textarea "x"
type textarea "8/27/25 diagnosed royal oven. Unit is is use and operating normally. Recommend …"
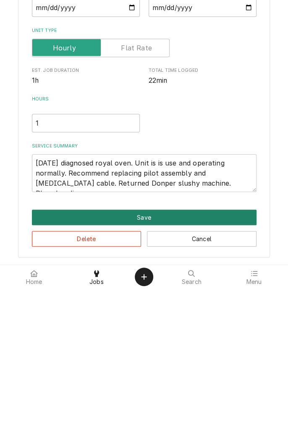
click at [148, 354] on button "Save" at bounding box center [144, 352] width 225 height 16
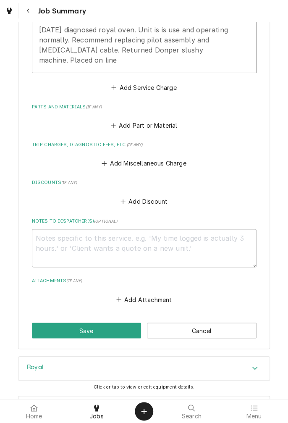
scroll to position [345, 0]
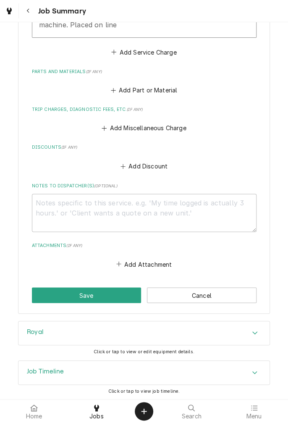
click at [251, 335] on div "Accordion Header" at bounding box center [255, 333] width 13 height 10
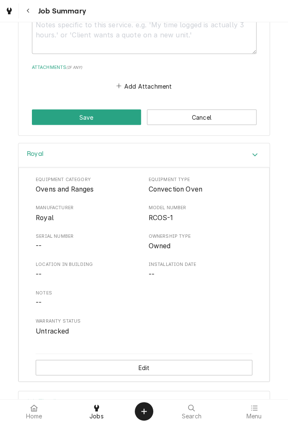
scroll to position [538, 0]
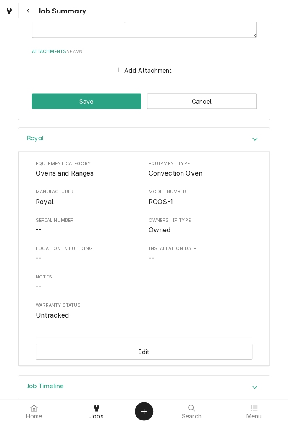
click at [150, 353] on button "Edit" at bounding box center [144, 352] width 217 height 16
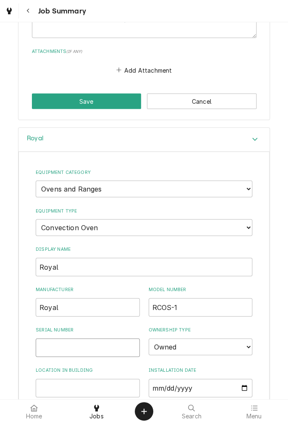
click at [94, 346] on input "Serial Number" at bounding box center [88, 347] width 104 height 18
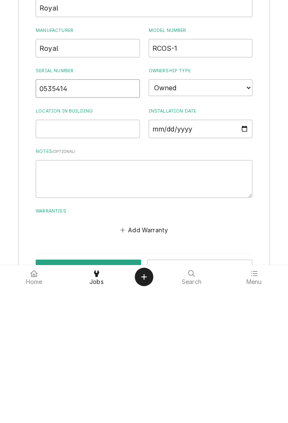
scroll to position [665, 0]
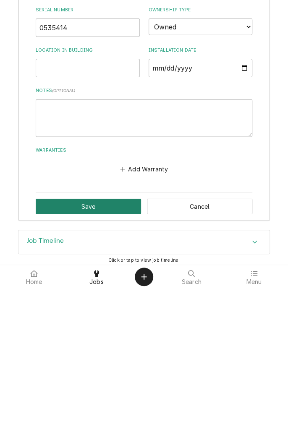
click at [102, 346] on button "Save" at bounding box center [88, 341] width 105 height 16
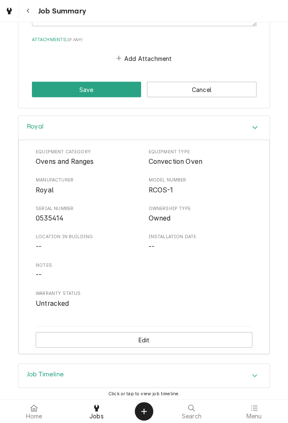
scroll to position [552, 0]
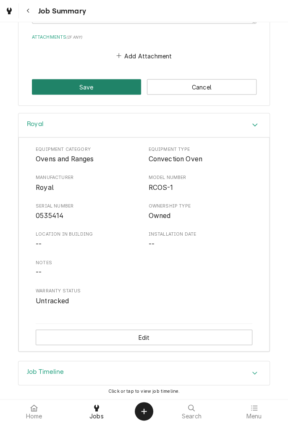
click at [98, 89] on button "Save" at bounding box center [87, 87] width 110 height 16
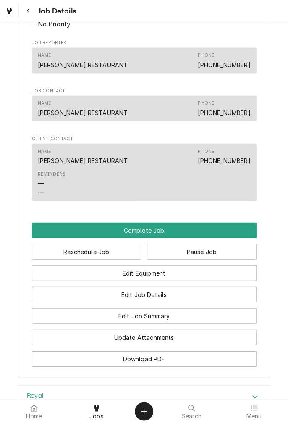
scroll to position [572, 0]
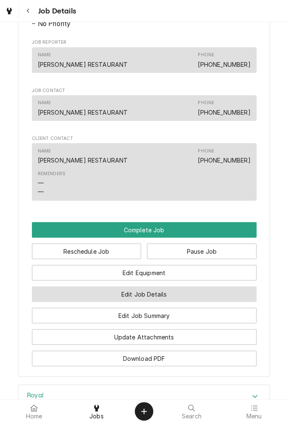
click at [191, 297] on button "Edit Job Details" at bounding box center [144, 294] width 225 height 16
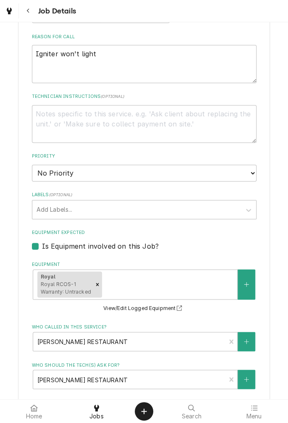
scroll to position [178, 0]
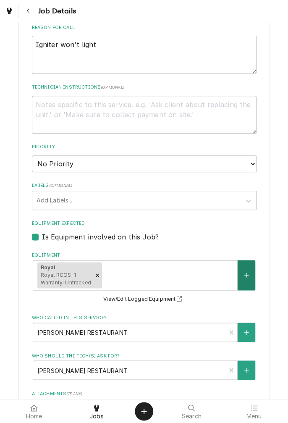
click at [240, 276] on button "Equipment" at bounding box center [247, 275] width 18 height 30
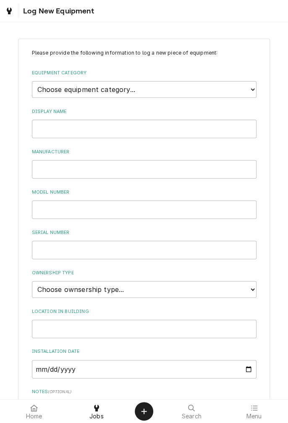
click at [31, 17] on div "Log New Equipment" at bounding box center [48, 10] width 92 height 15
click at [217, 19] on div "Log New Equipment" at bounding box center [144, 11] width 288 height 22
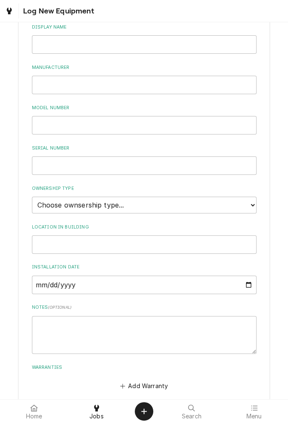
scroll to position [127, 0]
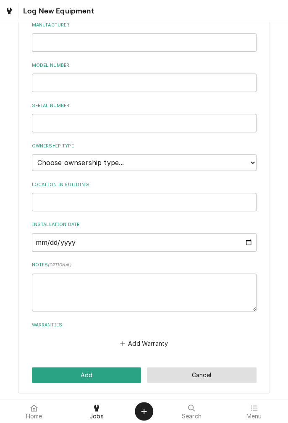
click at [200, 373] on button "Cancel" at bounding box center [202, 375] width 110 height 16
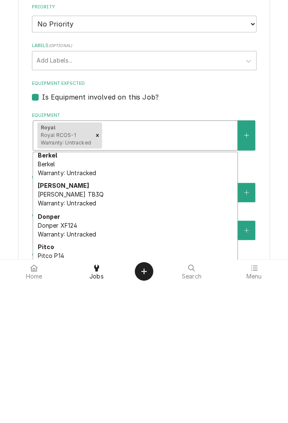
scroll to position [34, 0]
click at [69, 367] on div "Donper Donper XF124 Warranty: Untracked" at bounding box center [135, 364] width 204 height 31
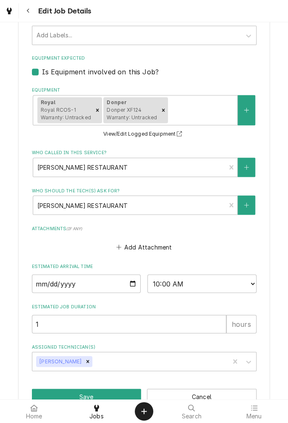
scroll to position [366, 0]
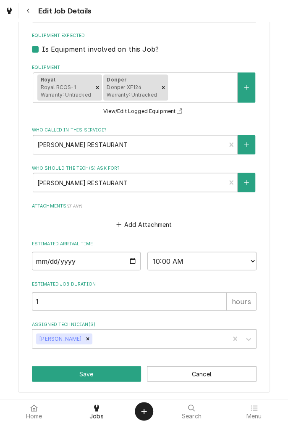
click at [93, 374] on button "Save" at bounding box center [87, 374] width 110 height 16
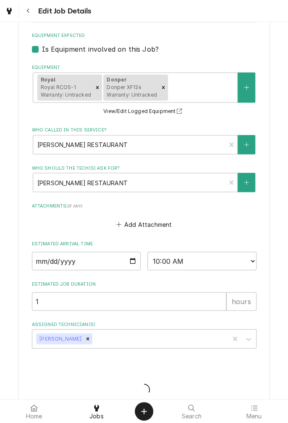
type textarea "x"
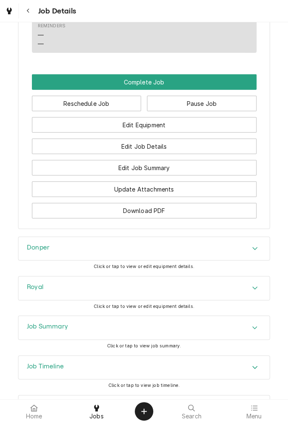
scroll to position [754, 0]
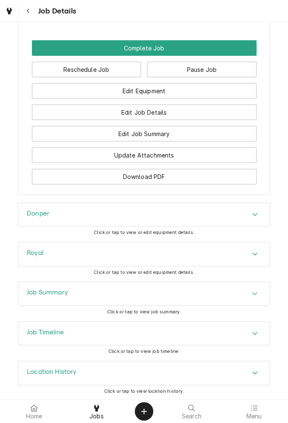
click at [29, 11] on icon "Navigate back" at bounding box center [28, 11] width 4 height 6
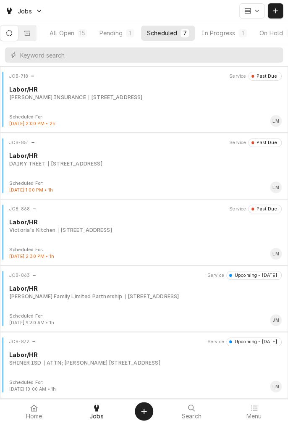
click at [229, 32] on div "In Progress" at bounding box center [219, 33] width 34 height 9
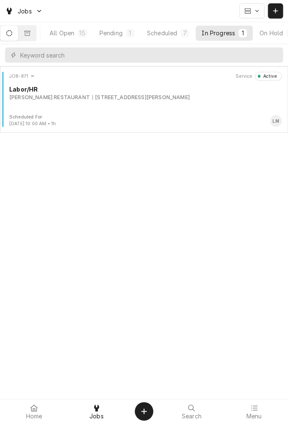
click at [199, 103] on div "JOB-871 Service Active Labor/HR RAMSEY'S RESTAURANT 1403 N. NAVARRO ST., VICTOR…" at bounding box center [143, 93] width 281 height 42
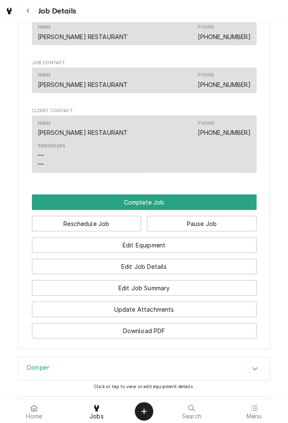
scroll to position [601, 0]
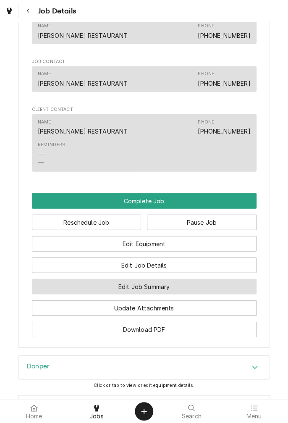
click at [198, 289] on button "Edit Job Summary" at bounding box center [144, 287] width 225 height 16
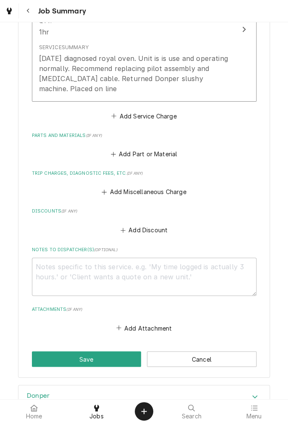
scroll to position [384, 0]
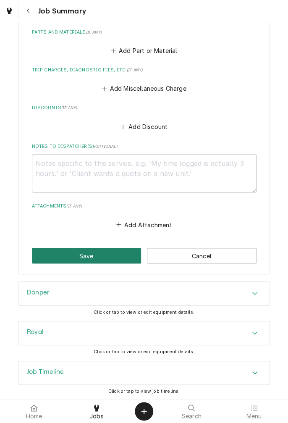
click at [93, 254] on button "Save" at bounding box center [87, 256] width 110 height 16
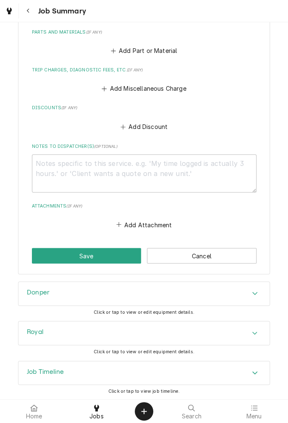
type textarea "x"
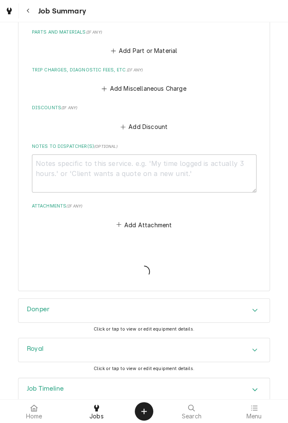
click at [28, 10] on icon "Navigate back" at bounding box center [28, 11] width 4 height 6
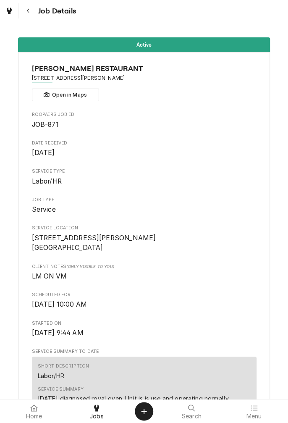
click at [26, 12] on div "Navigate back" at bounding box center [28, 11] width 8 height 8
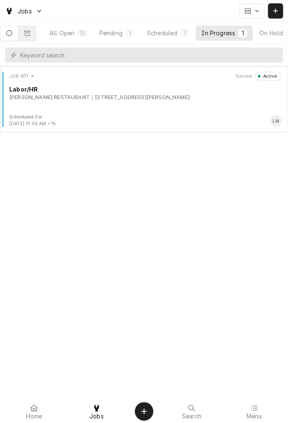
click at [80, 33] on button "All Open 15" at bounding box center [68, 33] width 49 height 15
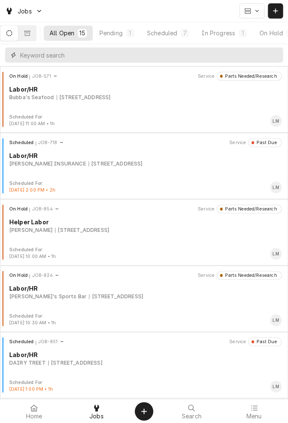
click at [142, 59] on input "Dynamic Content Wrapper" at bounding box center [149, 54] width 259 height 15
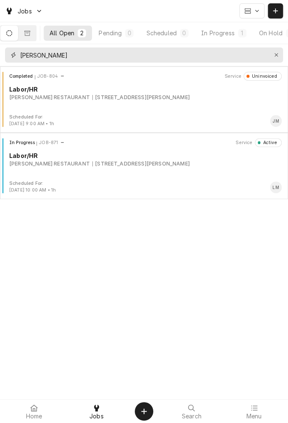
type input "[PERSON_NAME]"
click at [31, 16] on div "Jobs" at bounding box center [23, 11] width 41 height 10
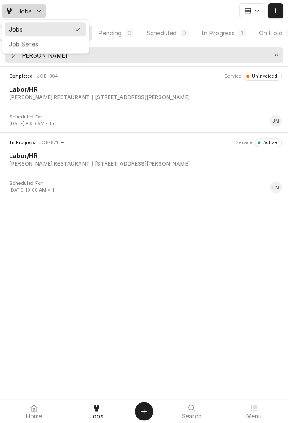
click at [158, 14] on html "Jobs All Open 2 Pending 0 Scheduled 0 In Progress 1 On Hold 0 Completed 1 [PERS…" at bounding box center [144, 211] width 288 height 423
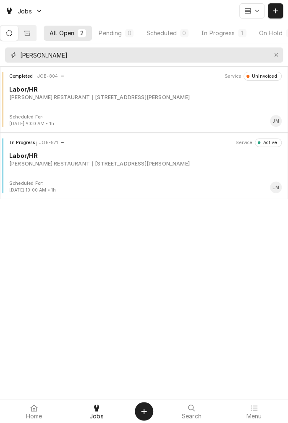
click at [281, 56] on button "Erase input" at bounding box center [276, 54] width 13 height 13
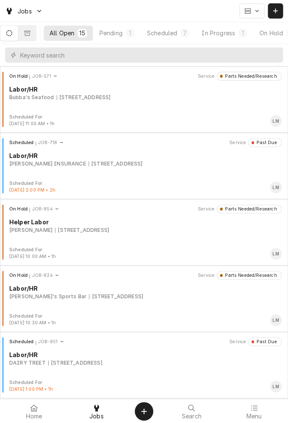
click at [76, 38] on button "All Open 15" at bounding box center [68, 33] width 49 height 15
click at [232, 33] on div "In Progress" at bounding box center [219, 33] width 34 height 9
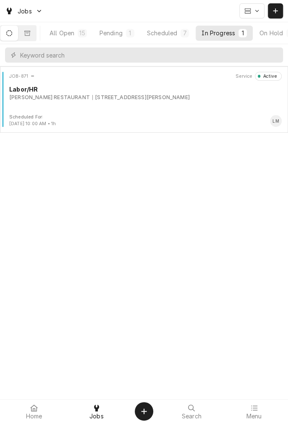
click at [45, 100] on div "[PERSON_NAME] RESTAURANT" at bounding box center [49, 98] width 81 height 8
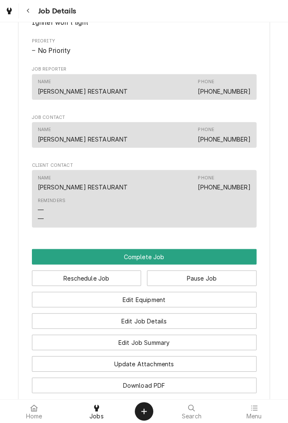
scroll to position [548, 0]
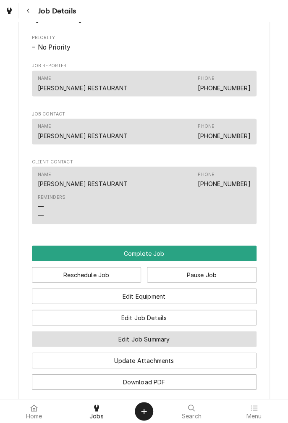
click at [183, 344] on button "Edit Job Summary" at bounding box center [144, 339] width 225 height 16
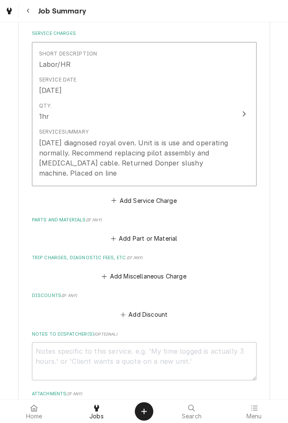
scroll to position [197, 0]
click at [149, 353] on textarea "Notes to Dispatcher(s) ( optional )" at bounding box center [144, 360] width 225 height 38
type textarea "x"
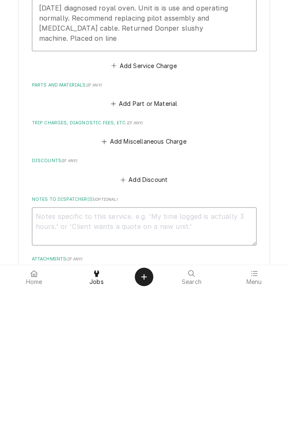
type textarea "P"
type textarea "x"
type textarea "Pi"
type textarea "x"
type textarea "Pil"
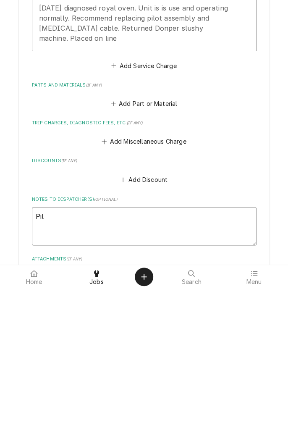
type textarea "x"
type textarea "Pilo"
type textarea "x"
type textarea "Pilot"
type textarea "x"
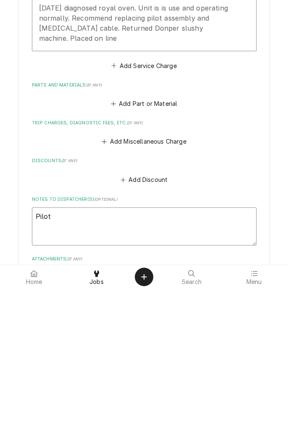
type textarea "Pilot"
type textarea "x"
type textarea "Pilot a"
type textarea "x"
type textarea "Pilot as"
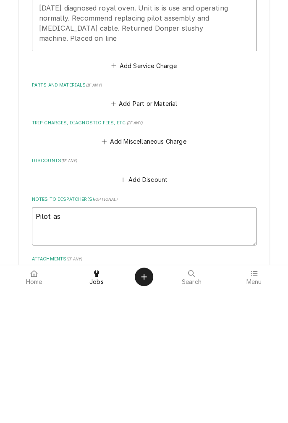
type textarea "x"
type textarea "Pilot ass"
type textarea "x"
type textarea "Pilot assembly"
type textarea "x"
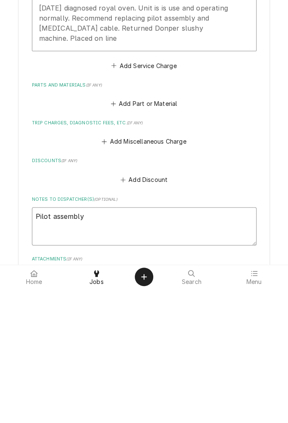
type textarea "Pilot assembly 2"
type textarea "x"
type textarea "Pilot assembly 25"
type textarea "x"
type textarea "Pilot assembly 253"
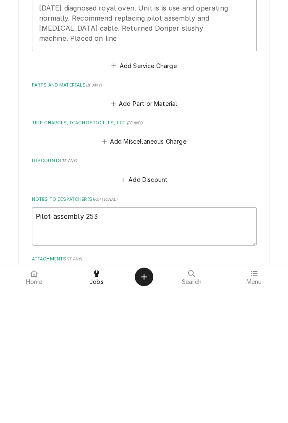
type textarea "x"
type textarea "Pilot assembly 2537"
type textarea "x"
click at [146, 352] on textarea "Pilot assembly 2537" at bounding box center [144, 360] width 225 height 38
type textarea "Pilot assembly 2537"
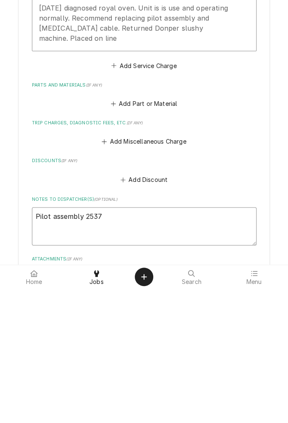
type textarea "x"
type textarea "Pilot assembly 2537 ("
type textarea "x"
type textarea "Pilot assembly 2537 (a"
type textarea "x"
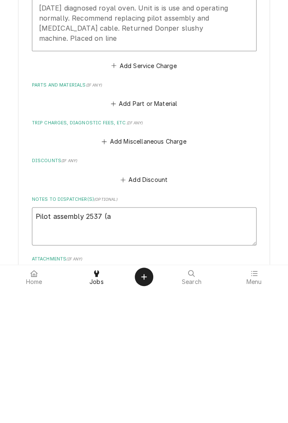
type textarea "Pilot assembly 2537 (al"
type textarea "x"
type textarea "Pilot assembly 2537 (all"
type textarea "x"
type textarea "Pilot assembly 2537 (allp"
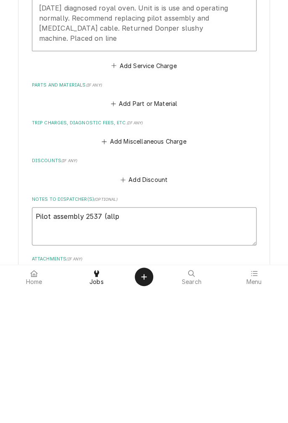
type textarea "x"
type textarea "Pilot assembly 2537 (allpo"
type textarea "x"
type textarea "Pilot assembly 2537 (allpoi"
type textarea "x"
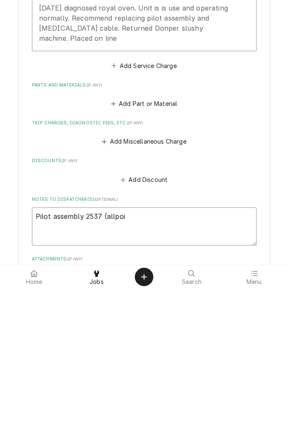
type textarea "Pilot assembly 2537 (allpoin"
type textarea "x"
type textarea "Pilot assembly 2537 (allpoint"
type textarea "x"
type textarea "Pilot assembly 2537 (allpoint"
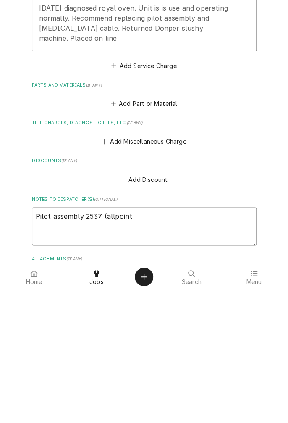
type textarea "x"
type textarea "Pilot assembly 2537 (allpoint 8"
type textarea "x"
type textarea "Pilot assembly 2537 (allpoint 80"
type textarea "x"
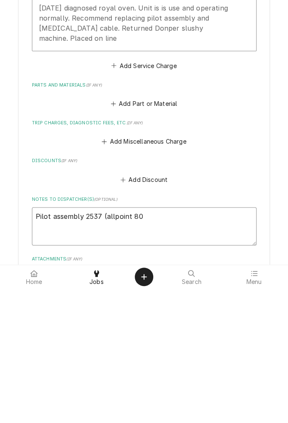
type textarea "Pilot assembly 2537 (allpoint 801"
type textarea "x"
type textarea "Pilot assembly 2537 (allpoint 8012"
type textarea "x"
type textarea "Pilot assembly 2537 (allpoint 80120"
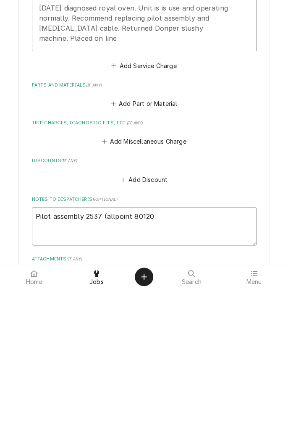
type textarea "x"
type textarea "Pilot assembly 2537 (allpoint 801203"
type textarea "x"
type textarea "Pilot assembly 2537 (allpoint 8012032"
type textarea "x"
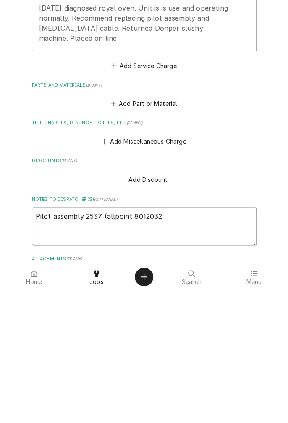
type textarea "Pilot assembly 2537 (allpoint 8012032)"
type textarea "x"
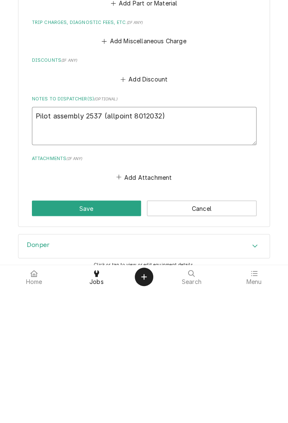
scroll to position [297, 0]
type textarea "Pilot assembly 2537 (allpoint 8012032)"
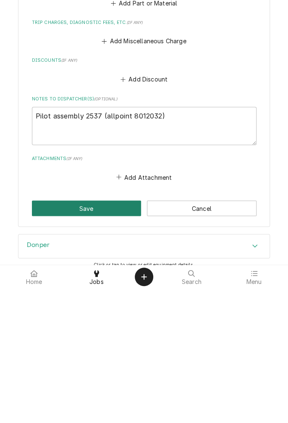
click at [117, 343] on button "Save" at bounding box center [87, 343] width 110 height 16
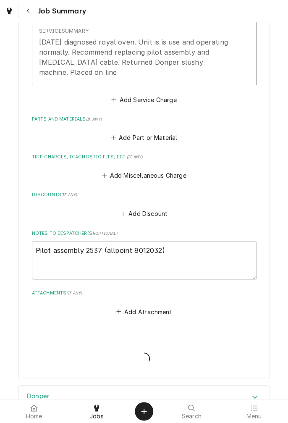
type textarea "x"
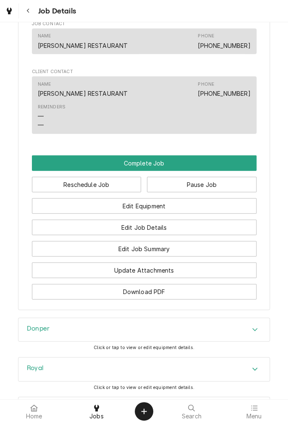
scroll to position [634, 0]
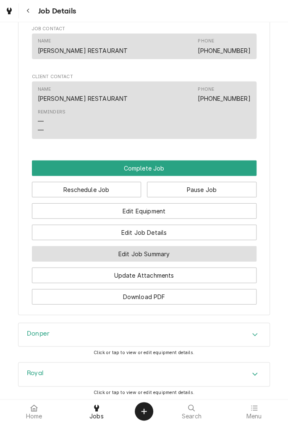
click at [219, 256] on button "Edit Job Summary" at bounding box center [144, 254] width 225 height 16
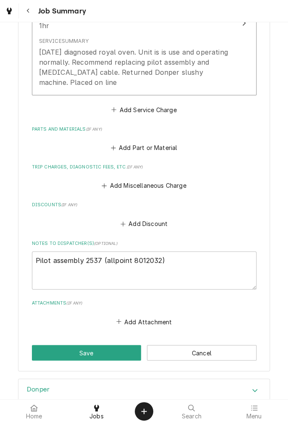
scroll to position [384, 0]
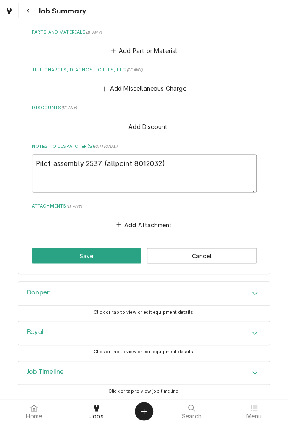
click at [82, 163] on textarea "Pilot assembly 2537 (allpoint 8012032)" at bounding box center [144, 173] width 225 height 38
type textarea "x"
click at [85, 163] on textarea "Pilot assembly 2537 (allpoint 8012032)" at bounding box center [144, 173] width 225 height 38
type textarea "Pilot assembly r2537 (allpoint 8012032)"
type textarea "x"
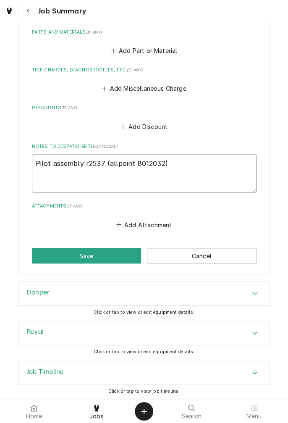
type textarea "Pilot assembly ro2537 (allpoint 8012032)"
type textarea "x"
type textarea "Pilot assembly roy2537 (allpoint 8012032)"
type textarea "x"
click at [217, 165] on textarea "Pilot assembly roy2537 (allpoint 8012032)" at bounding box center [144, 173] width 225 height 38
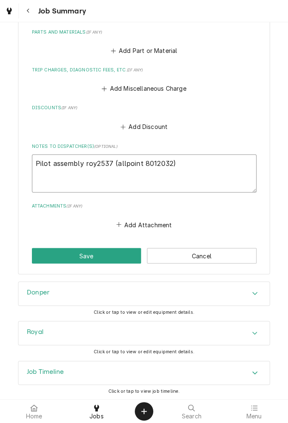
type textarea "Pilot assembly roy2537 (allpoint 8012032)"
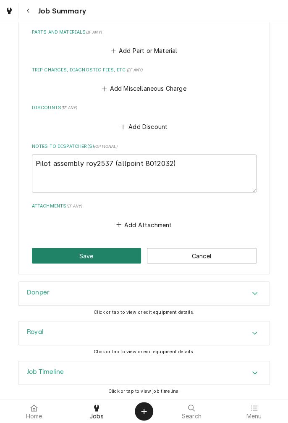
click at [97, 259] on button "Save" at bounding box center [87, 256] width 110 height 16
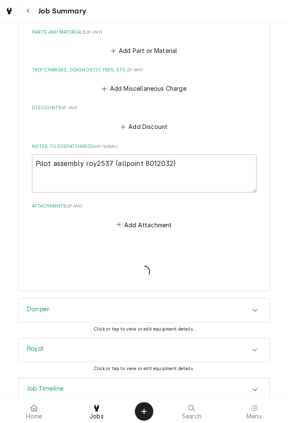
type textarea "x"
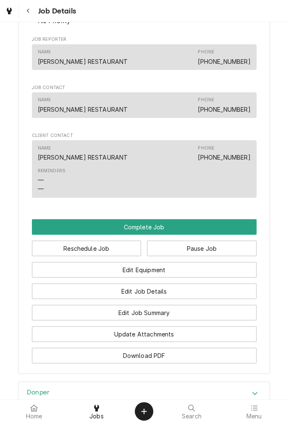
scroll to position [754, 0]
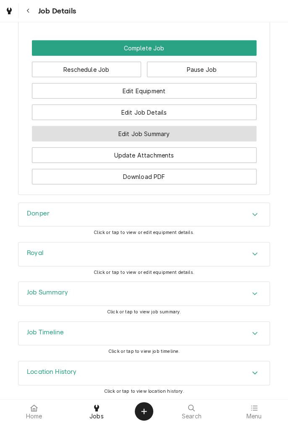
click at [189, 140] on button "Edit Job Summary" at bounding box center [144, 134] width 225 height 16
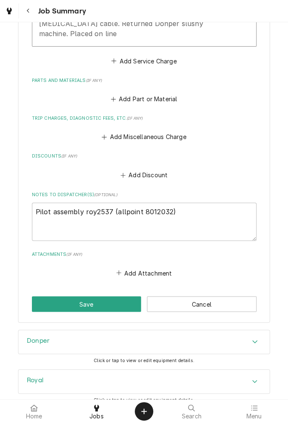
scroll to position [384, 0]
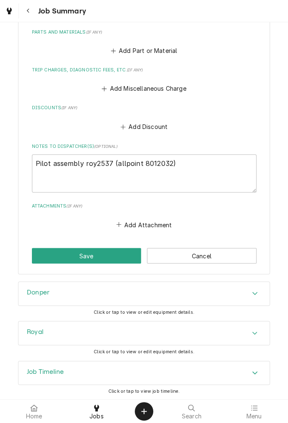
click at [259, 296] on div "Accordion Header" at bounding box center [255, 293] width 13 height 10
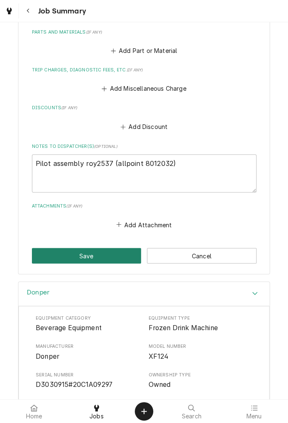
click at [102, 251] on button "Save" at bounding box center [87, 256] width 110 height 16
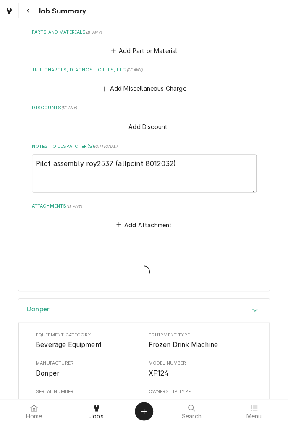
type textarea "x"
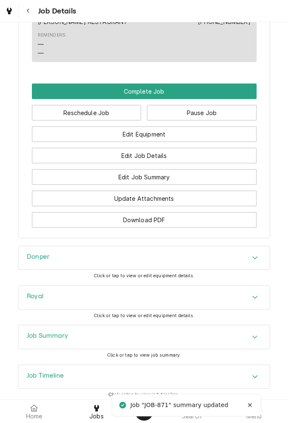
scroll to position [715, 0]
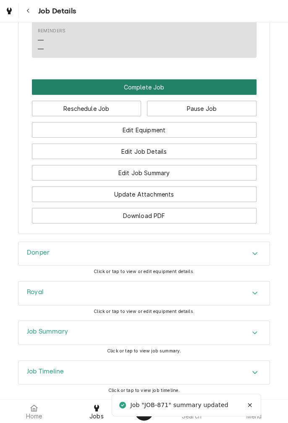
click at [162, 93] on button "Complete Job" at bounding box center [144, 87] width 225 height 16
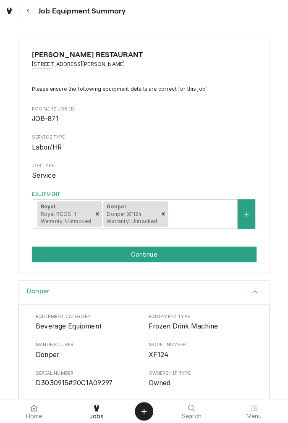
click at [172, 270] on div "[PERSON_NAME] RESTAURANT [STREET_ADDRESS][PERSON_NAME] Please ensure the follow…" at bounding box center [144, 156] width 252 height 234
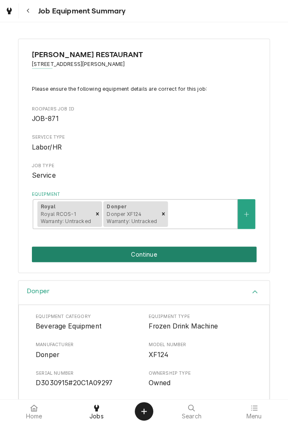
click at [172, 255] on button "Continue" at bounding box center [144, 254] width 225 height 16
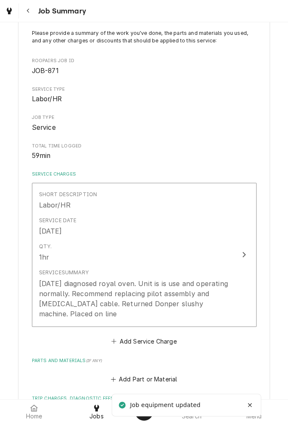
scroll to position [59, 0]
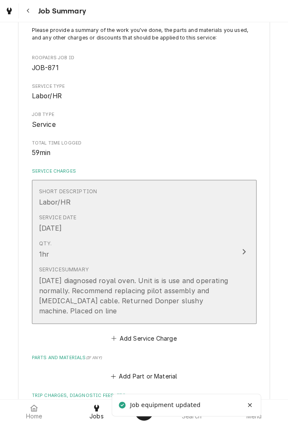
click at [84, 319] on button "Short Description Labor/HR Service Date Aug 27, 2025 Qty. 1hr Service Summary 8…" at bounding box center [144, 252] width 225 height 144
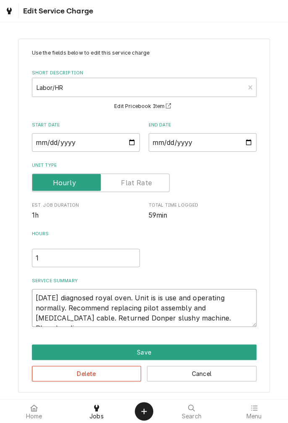
click at [229, 319] on textarea "8/27/25 diagnosed royal oven. Unit is is use and operating normally. Recommend …" at bounding box center [144, 308] width 225 height 38
type textarea "x"
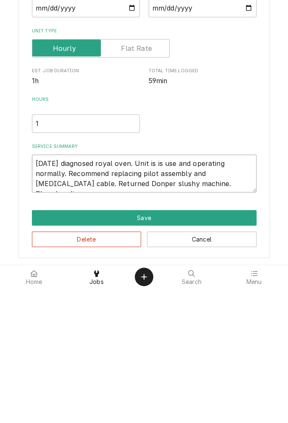
type textarea "8/27/25 diagnosed royal oven. Unit is is use and operating normally. Recommend …"
type textarea "x"
type textarea "8/27/25 diagnosed royal oven. Unit is is use and operating normally. Recommend …"
type textarea "x"
type textarea "8/27/25 diagnosed royal oven. Unit is is use and operating normally. Recommend …"
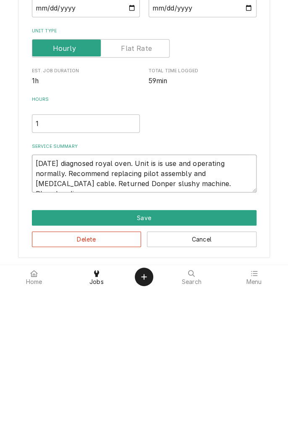
type textarea "x"
type textarea "8/27/25 diagnosed royal oven. Unit is is use and operating normally. Recommend …"
type textarea "x"
type textarea "8/27/25 diagnosed royal oven. Unit is is use and operating normally. Recommend …"
type textarea "x"
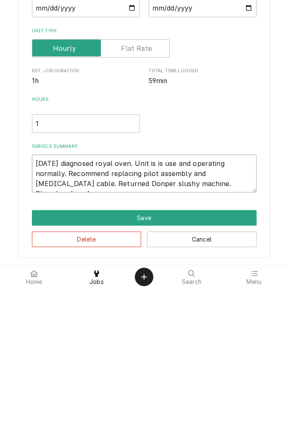
type textarea "8/27/25 diagnosed royal oven. Unit is is use and operating normally. Recommend …"
type textarea "x"
type textarea "8/27/25 diagnosed royal oven. Unit is is use and operating normally. Recommend …"
type textarea "x"
type textarea "8/27/25 diagnosed royal oven. Unit is is use and operating normally. Recommend …"
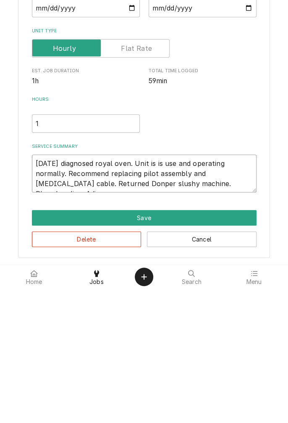
type textarea "x"
type textarea "8/27/25 diagnosed royal oven. Unit is is use and operating normally. Recommend …"
type textarea "x"
type textarea "8/27/25 diagnosed royal oven. Unit is is use and operating normally. Recommend …"
type textarea "x"
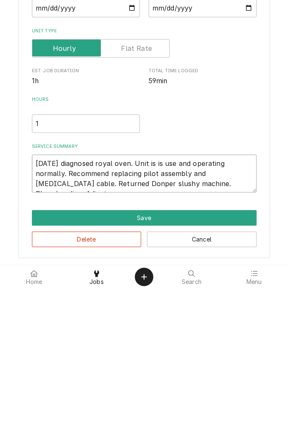
type textarea "8/27/25 diagnosed royal oven. Unit is is use and operating normally. Recommend …"
type textarea "x"
type textarea "8/27/25 diagnosed royal oven. Unit is is use and operating normally. Recommend …"
type textarea "x"
type textarea "8/27/25 diagnosed royal oven. Unit is is use and operating normally. Recommend …"
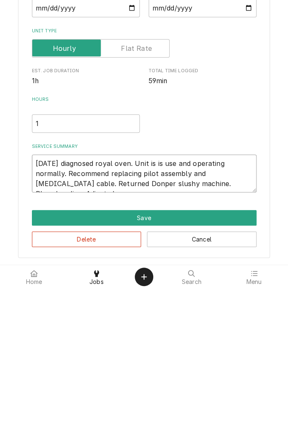
type textarea "x"
type textarea "8/27/25 diagnosed royal oven. Unit is is use and operating normally. Recommend …"
type textarea "x"
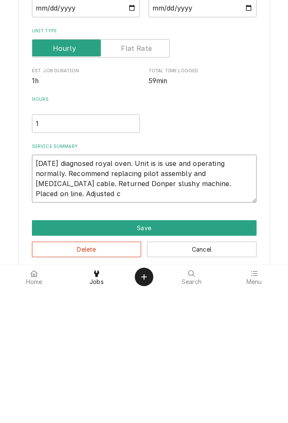
type textarea "8/27/25 diagnosed royal oven. Unit is is use and operating normally. Recommend …"
type textarea "x"
type textarea "8/27/25 diagnosed royal oven. Unit is is use and operating normally. Recommend …"
type textarea "x"
type textarea "8/27/25 diagnosed royal oven. Unit is is use and operating normally. Recommend …"
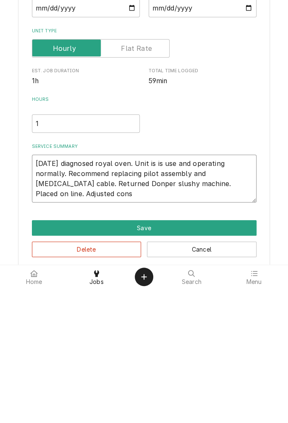
type textarea "x"
type textarea "8/27/25 diagnosed royal oven. Unit is is use and operating normally. Recommend …"
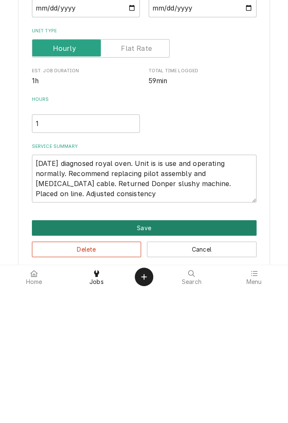
click at [154, 361] on button "Save" at bounding box center [144, 362] width 225 height 16
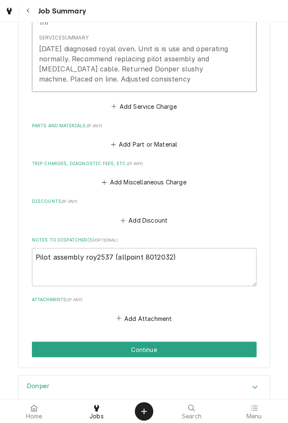
scroll to position [291, 0]
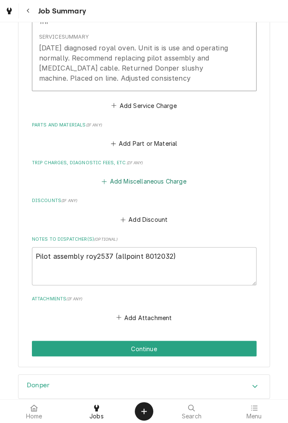
click at [152, 183] on button "Add Miscellaneous Charge" at bounding box center [143, 181] width 87 height 12
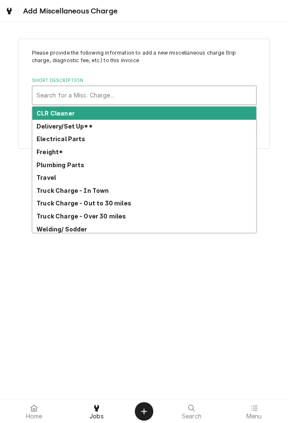
click at [101, 191] on strong "Truck Charge - In Town" at bounding box center [73, 190] width 73 height 7
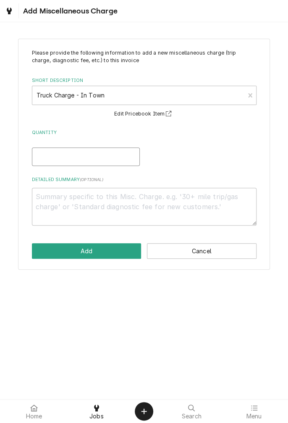
click at [120, 159] on input "Quantity" at bounding box center [86, 156] width 108 height 18
type textarea "x"
type input "1"
type textarea "x"
type input "1"
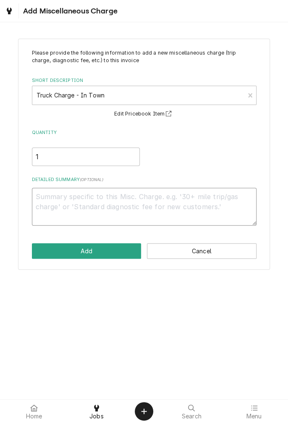
click at [164, 199] on textarea "Detailed Summary ( optional )" at bounding box center [144, 207] width 225 height 38
type textarea "x"
type textarea "T"
type textarea "x"
type textarea "Tr"
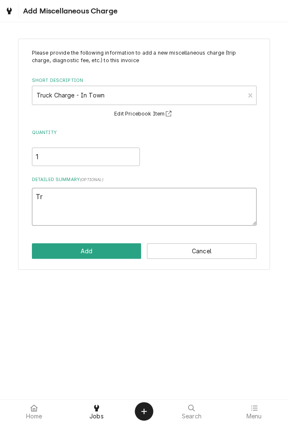
type textarea "x"
type textarea "Tru"
type textarea "x"
type textarea "Truc"
type textarea "x"
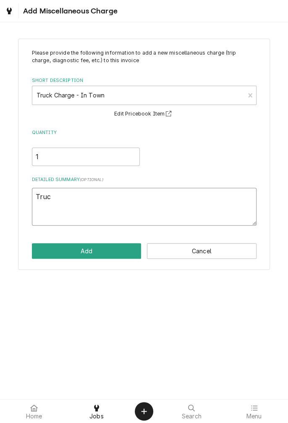
type textarea "Truck"
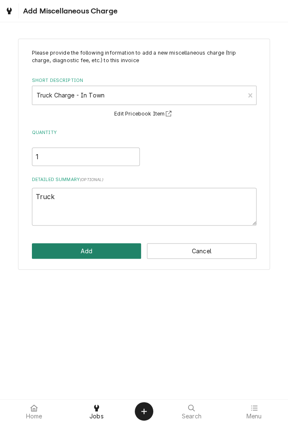
click at [100, 256] on button "Add" at bounding box center [87, 251] width 110 height 16
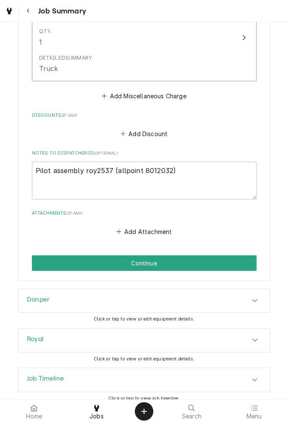
scroll to position [476, 0]
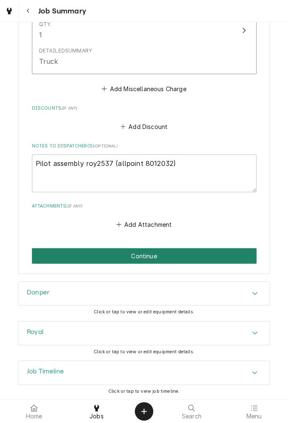
click at [207, 256] on button "Continue" at bounding box center [144, 256] width 225 height 16
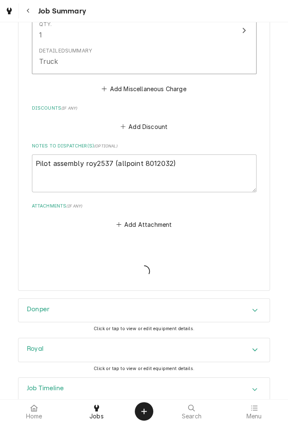
type textarea "x"
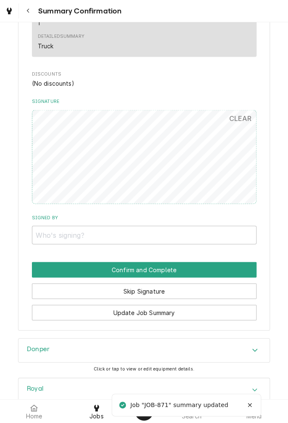
scroll to position [476, 0]
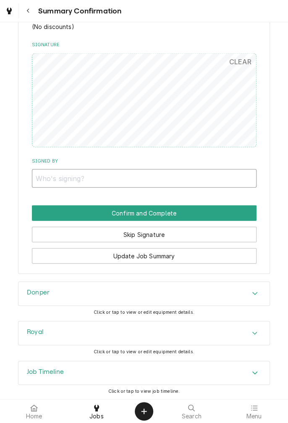
click at [124, 173] on input "Signed By" at bounding box center [144, 178] width 225 height 18
type input "[PERSON_NAME]"
click at [166, 216] on button "Confirm and Complete" at bounding box center [144, 213] width 225 height 16
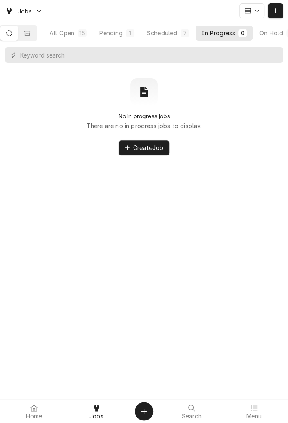
click at [74, 31] on div "All Open" at bounding box center [62, 33] width 25 height 9
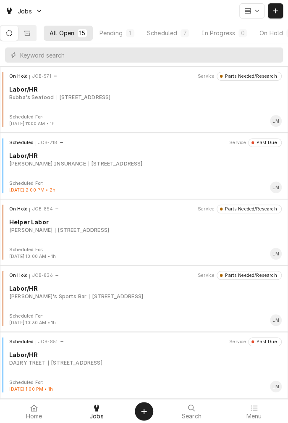
click at [30, 34] on icon "Dynamic Content Wrapper" at bounding box center [27, 33] width 6 height 6
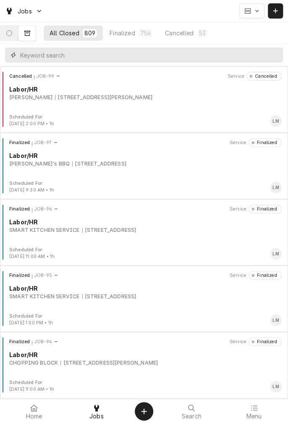
click at [151, 58] on input "Dynamic Content Wrapper" at bounding box center [149, 54] width 259 height 15
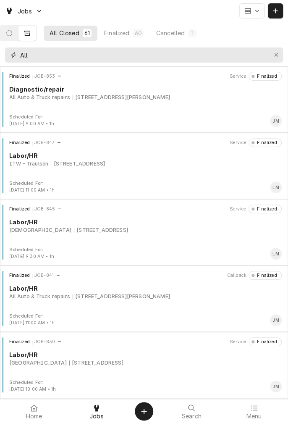
type input "All"
click at [119, 98] on div "[STREET_ADDRESS][PERSON_NAME]" at bounding box center [121, 98] width 97 height 8
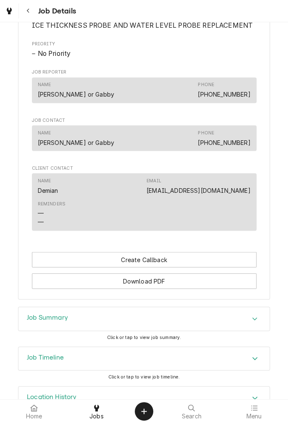
scroll to position [446, 0]
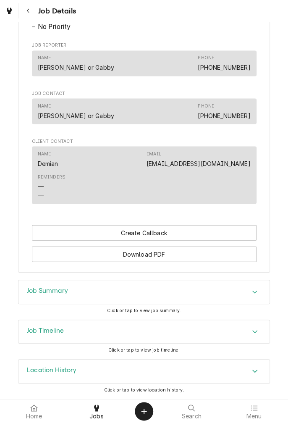
click at [254, 295] on icon "Accordion Header" at bounding box center [255, 291] width 6 height 7
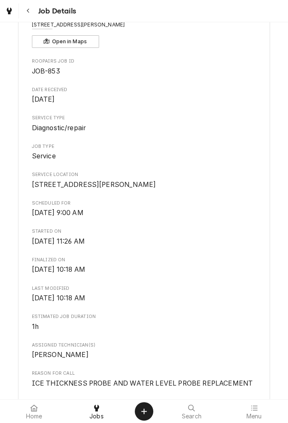
scroll to position [0, 0]
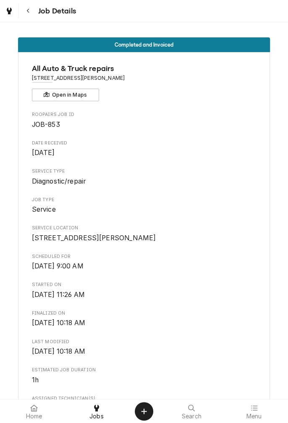
click at [33, 13] on button "Navigate back" at bounding box center [28, 10] width 15 height 15
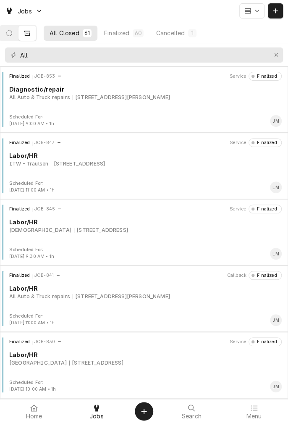
click at [167, 110] on div "Finalized JOB-853 Service Finalized Diagnostic/repair All Auto & Truck repairs …" at bounding box center [143, 93] width 281 height 42
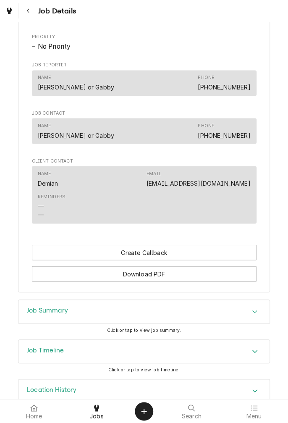
scroll to position [446, 0]
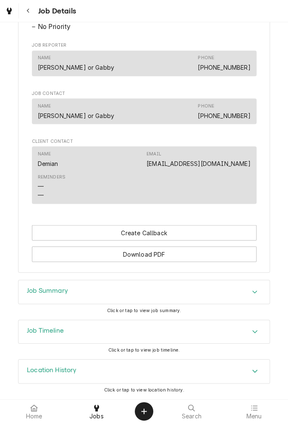
click at [252, 301] on div "Job Summary" at bounding box center [143, 292] width 251 height 24
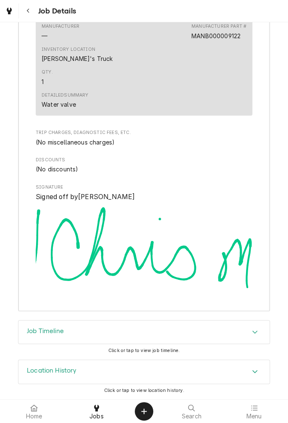
scroll to position [1276, 0]
click at [261, 336] on div "Accordion Header" at bounding box center [255, 332] width 13 height 10
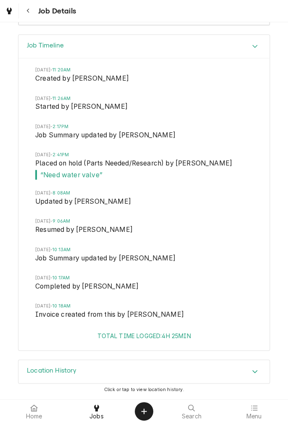
scroll to position [1561, 0]
click at [250, 375] on div "Accordion Header" at bounding box center [255, 372] width 13 height 10
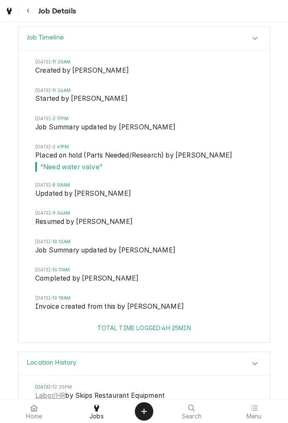
scroll to position [1639, 0]
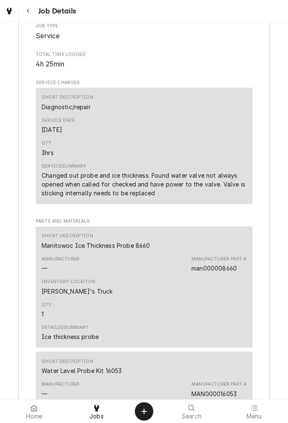
click at [29, 13] on icon "Navigate back" at bounding box center [27, 11] width 3 height 5
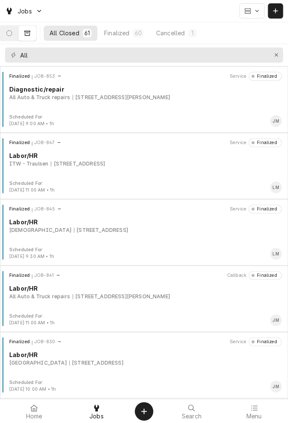
click at [208, 99] on div "All Auto & Truck repairs 8102 N Navarro St, Victoria, TX 77904" at bounding box center [145, 98] width 272 height 8
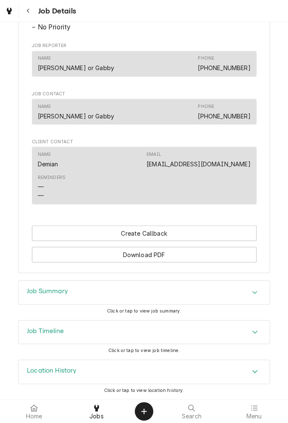
scroll to position [438, 0]
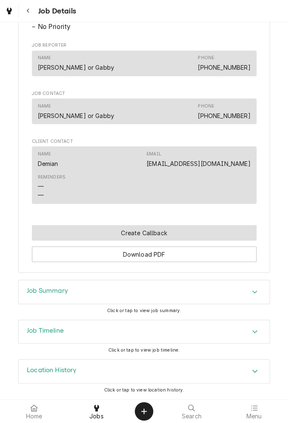
click at [193, 240] on button "Create Callback" at bounding box center [144, 233] width 225 height 16
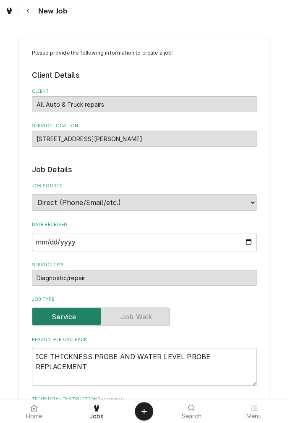
type textarea "x"
click at [35, 13] on button "Navigate back" at bounding box center [28, 10] width 15 height 15
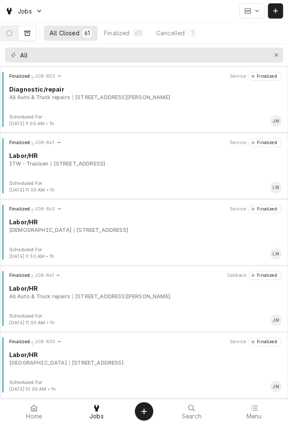
click at [107, 298] on div "[STREET_ADDRESS][PERSON_NAME]" at bounding box center [121, 297] width 97 height 8
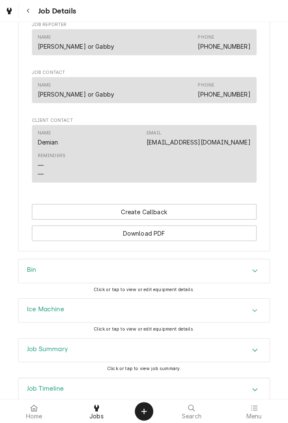
scroll to position [511, 0]
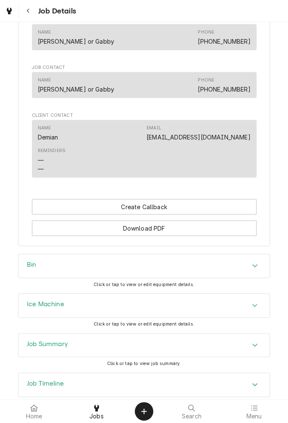
click at [251, 310] on div "Accordion Header" at bounding box center [255, 305] width 13 height 10
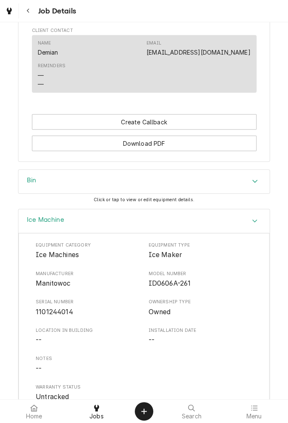
scroll to position [596, 0]
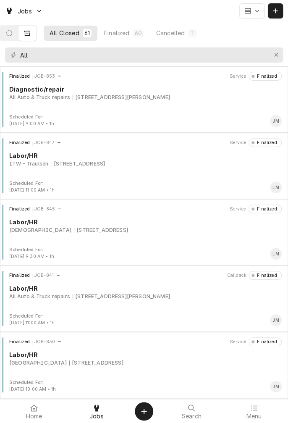
click at [283, 265] on div "Finalized JOB-841 Callback Finalized Labor/HR All Auto & Truck repairs 8102 N N…" at bounding box center [144, 298] width 288 height 66
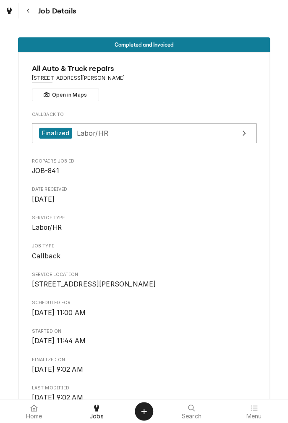
click at [28, 11] on icon "Navigate back" at bounding box center [28, 11] width 4 height 6
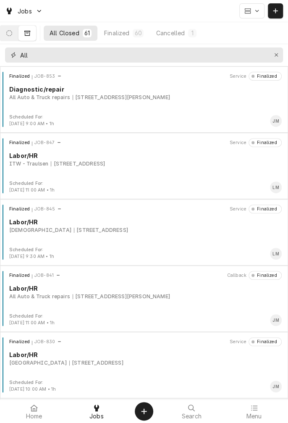
click at [275, 60] on button "Erase input" at bounding box center [276, 54] width 13 height 13
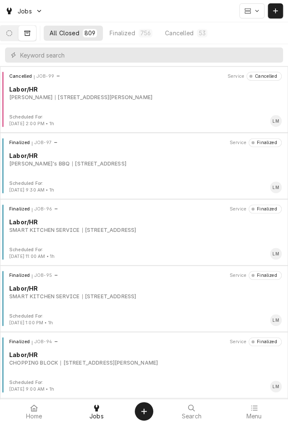
click at [18, 36] on button "Dynamic Content Wrapper" at bounding box center [9, 33] width 18 height 15
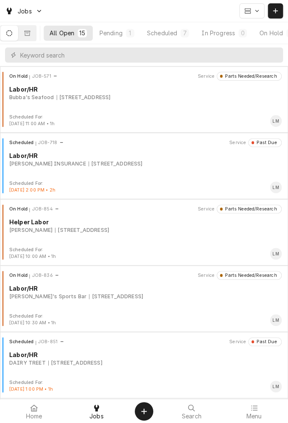
click at [123, 39] on button "Pending 1" at bounding box center [117, 33] width 47 height 15
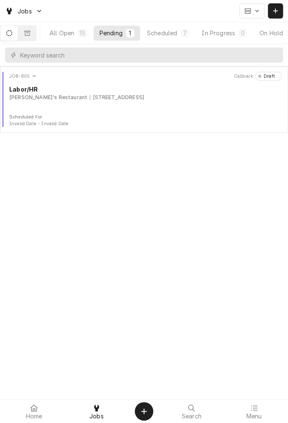
click at [176, 34] on div "Scheduled" at bounding box center [162, 33] width 30 height 9
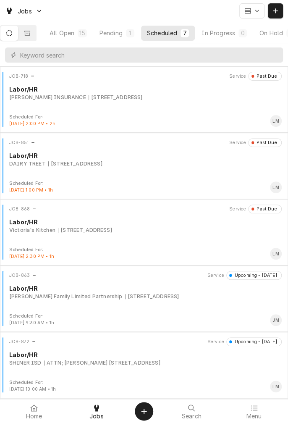
click at [79, 39] on button "All Open 15" at bounding box center [68, 33] width 49 height 15
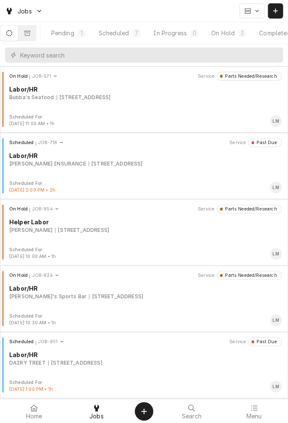
scroll to position [0, 78]
click at [257, 29] on div "Completed" at bounding box center [248, 33] width 31 height 9
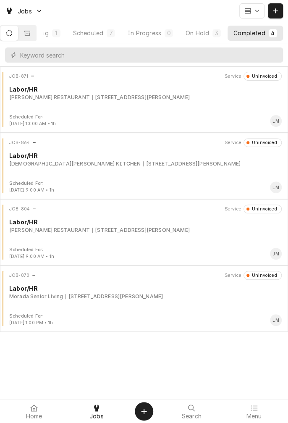
click at [135, 103] on div "JOB-871 Service Uninvoiced Labor/HR RAMSEY'S RESTAURANT 1403 N. NAVARRO ST., VI…" at bounding box center [143, 93] width 281 height 42
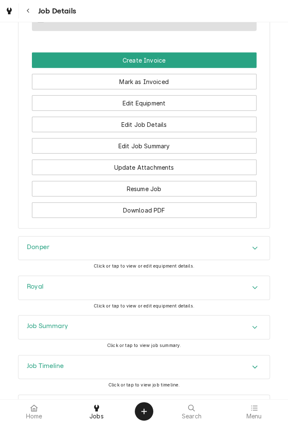
scroll to position [682, 0]
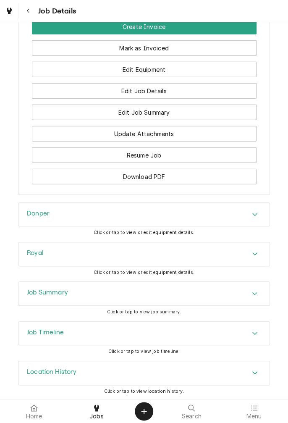
click at [256, 296] on div "Accordion Header" at bounding box center [255, 293] width 13 height 10
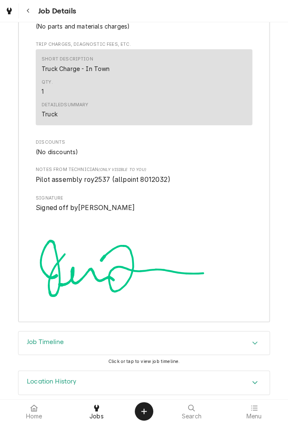
scroll to position [1244, 0]
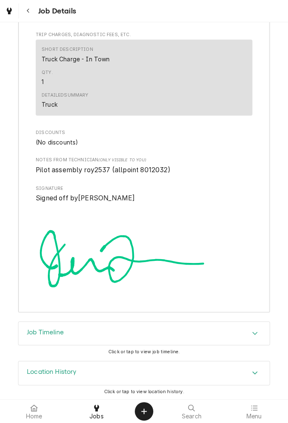
click at [254, 179] on div "Roopairs Job ID JOB-871 Service Type Labor/HR Job Type Service Total Time Logge…" at bounding box center [143, 27] width 251 height 568
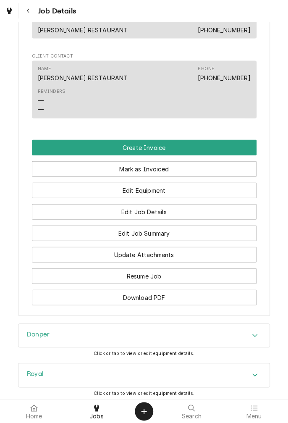
scroll to position [571, 0]
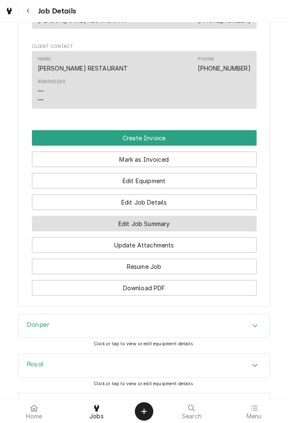
click at [232, 228] on button "Edit Job Summary" at bounding box center [144, 224] width 225 height 16
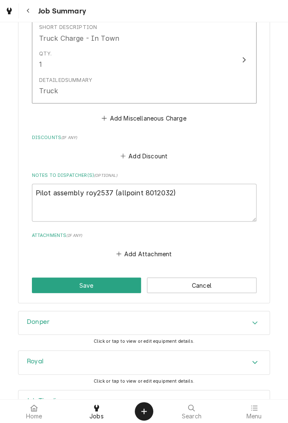
scroll to position [476, 0]
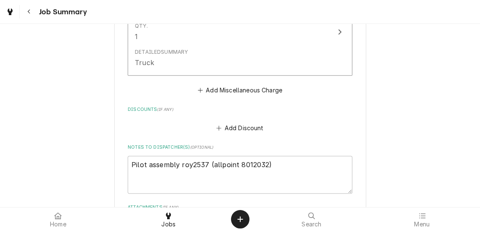
type textarea "x"
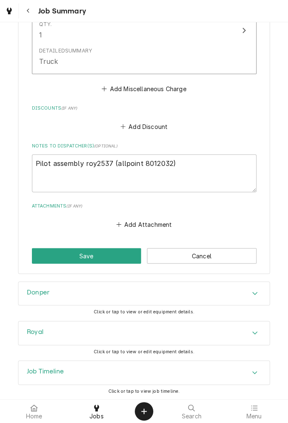
scroll to position [452, 0]
